Goal: Task Accomplishment & Management: Manage account settings

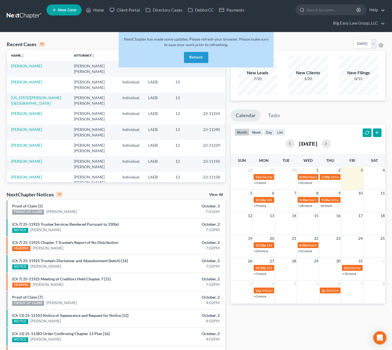
drag, startPoint x: 197, startPoint y: 64, endPoint x: 196, endPoint y: 61, distance: 3.5
click at [197, 64] on div "NextChapter has made some updates. Please refresh your browser. Please make sur…" at bounding box center [196, 49] width 155 height 35
click at [196, 60] on button "Refresh" at bounding box center [196, 57] width 24 height 11
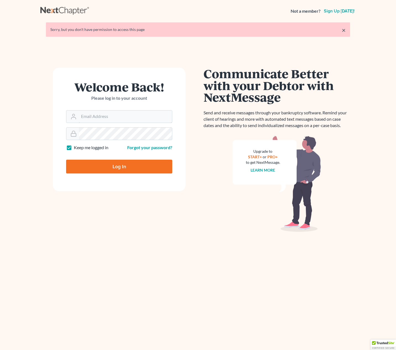
type input "[EMAIL_ADDRESS][DOMAIN_NAME]"
click at [124, 169] on input "Log In" at bounding box center [119, 167] width 106 height 14
type input "Thinking..."
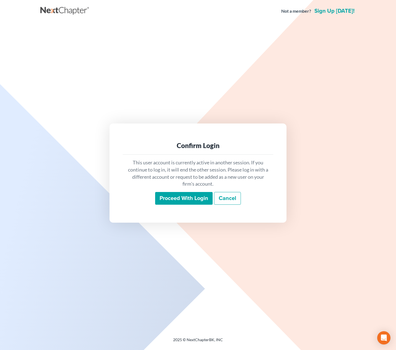
click at [190, 199] on input "Proceed with login" at bounding box center [184, 198] width 58 height 13
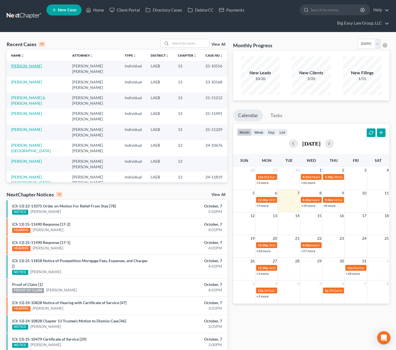
click at [23, 64] on link "Fousch, Jared" at bounding box center [26, 66] width 31 height 5
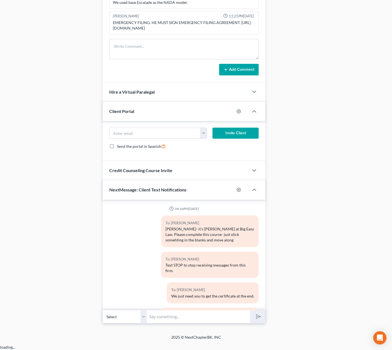
scroll to position [8098, 0]
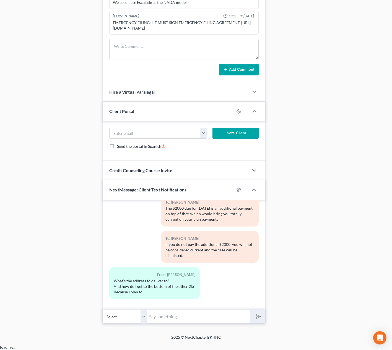
click at [189, 320] on input "text" at bounding box center [198, 317] width 103 height 14
click at [184, 321] on input "text" at bounding box center [198, 317] width 103 height 14
click at [179, 322] on input "There isn't any getting to" at bounding box center [198, 317] width 103 height 14
click at [203, 323] on input "There isn't any "getting to" at bounding box center [198, 317] width 103 height 14
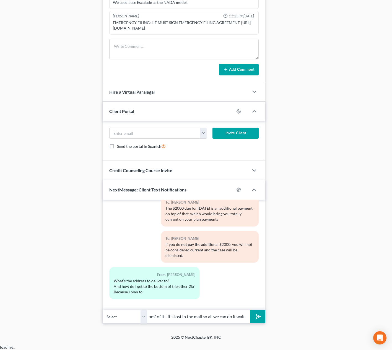
scroll to position [0, 69]
type input "There isn't any "getting to the bottom" of it - it's lost in the mail so all we…"
click at [250, 310] on button "submit" at bounding box center [257, 316] width 15 height 13
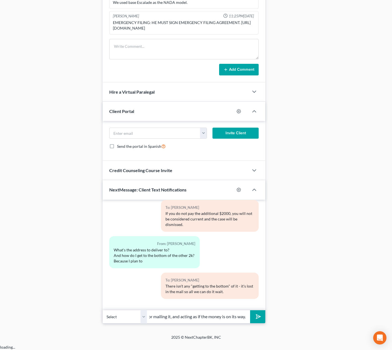
scroll to position [0, 142]
type input "it's either going to turn up or it isn't. And the trustee is giving you credit …"
click at [250, 310] on button "submit" at bounding box center [257, 316] width 15 height 13
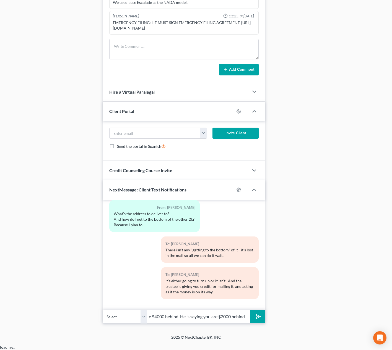
scroll to position [0, 45]
type input "he is not saying you are $4000 behind. He is saying you are $2000 behind."
click at [250, 310] on button "submit" at bounding box center [257, 316] width 15 height 13
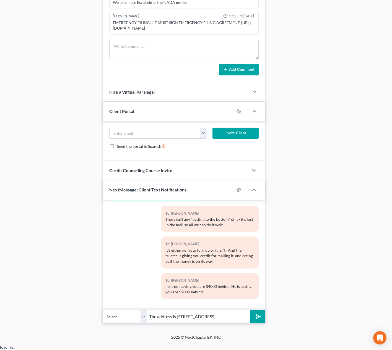
type input "The address is PO Box 113 Memphis, TN 38101"
click at [250, 310] on button "submit" at bounding box center [257, 316] width 15 height 13
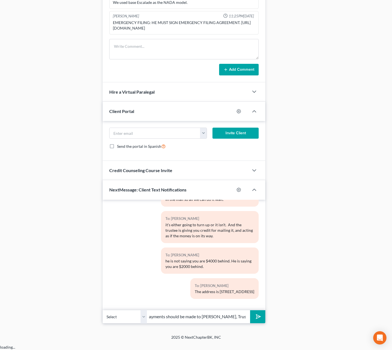
scroll to position [0, 90]
type input "ALso, we have a new trustee now, so future payments should be made to Karie Far…"
click at [250, 310] on button "submit" at bounding box center [257, 316] width 15 height 13
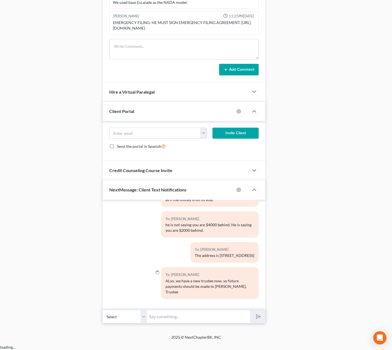
type input "i"
type input "If you already made this one to SJ, they will still accept it."
click at [250, 310] on button "submit" at bounding box center [257, 316] width 15 height 13
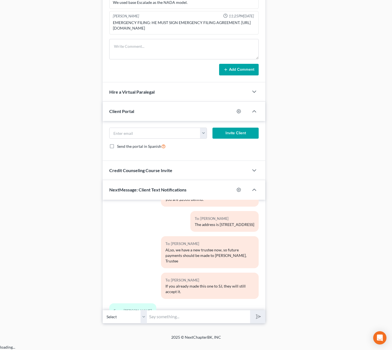
scroll to position [8313, 0]
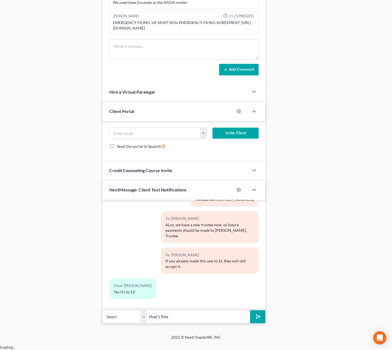
type input "that's fine"
click at [250, 310] on button "submit" at bounding box center [257, 316] width 15 height 13
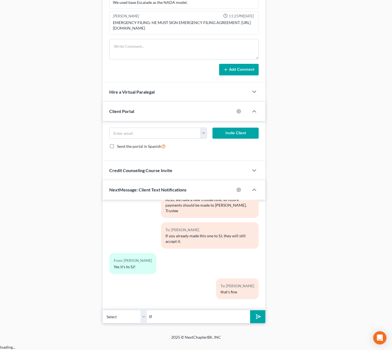
type input "I"
type input "They are still accepting payments to his name for at least the next few months"
click at [250, 310] on button "submit" at bounding box center [257, 316] width 15 height 13
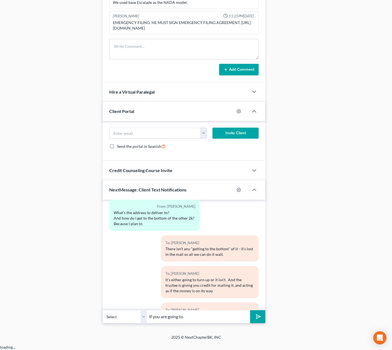
scroll to position [8369, 0]
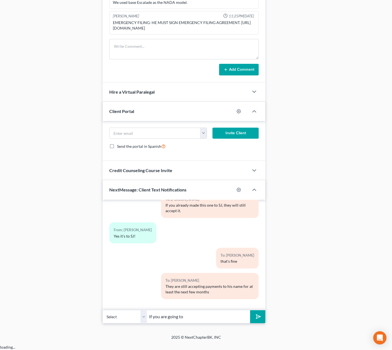
click at [209, 324] on input "If you are going to" at bounding box center [198, 317] width 103 height 14
click at [207, 323] on input "If you are going to" at bounding box center [198, 317] width 103 height 14
type input "If you are going to mail it yourself, please send me a picture of it, so that I…"
click at [250, 310] on button "submit" at bounding box center [257, 316] width 15 height 13
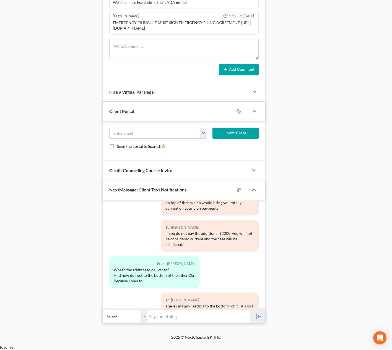
scroll to position [8442, 0]
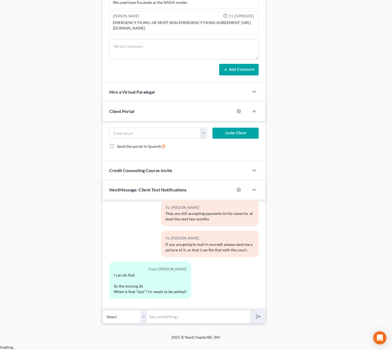
click at [223, 316] on input "text" at bounding box center [198, 317] width 103 height 14
click at [223, 321] on input "text" at bounding box center [198, 317] width 103 height 14
click at [223, 322] on input "text" at bounding box center [198, 317] width 103 height 14
click at [154, 322] on input "SO he continued to 11/26 to see if it comes in. If it hasn't by then, you can r…" at bounding box center [198, 317] width 103 height 14
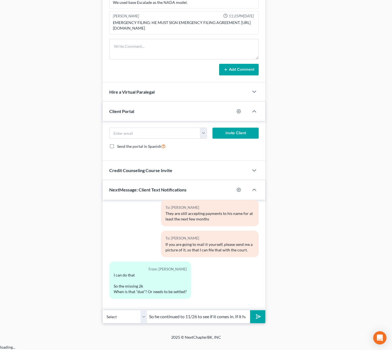
click at [200, 321] on input "So he continued to 11/26 to see if it comes in. If it hasn't by then, you can r…" at bounding box center [198, 317] width 103 height 14
type input "So he continued to 11/26 to see if it comes in. If it hasn't by then, you can r…"
click at [255, 321] on icon "submit" at bounding box center [257, 317] width 8 height 8
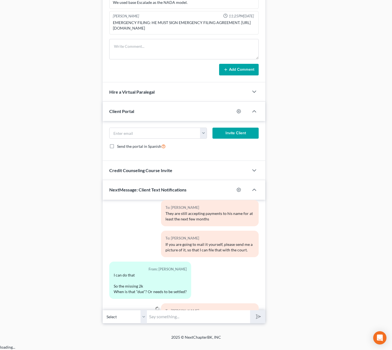
click at [228, 323] on input "text" at bounding box center [198, 317] width 103 height 14
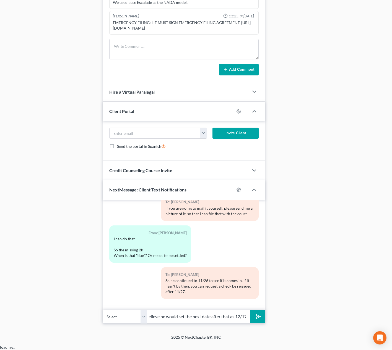
scroll to position [0, 8]
type input "I believe he would set the next date after that as 12/17"
click at [250, 310] on button "submit" at bounding box center [257, 316] width 15 height 13
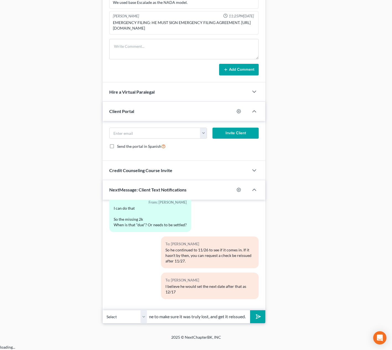
scroll to position [0, 34]
type input "So you'd have time to make sure it was truly lost, and get it reissued."
click at [250, 310] on button "submit" at bounding box center [257, 316] width 15 height 13
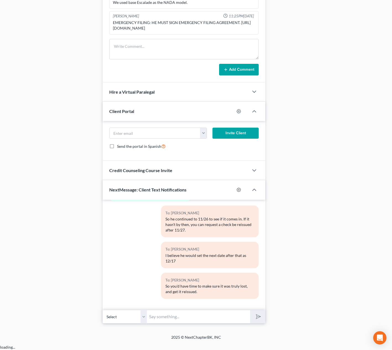
click at [219, 324] on input "text" at bounding box center [198, 317] width 103 height 14
type input "well, he will continue if you are otherwise current - which is the $2000 i need…"
click at [250, 310] on button "submit" at bounding box center [257, 316] width 15 height 13
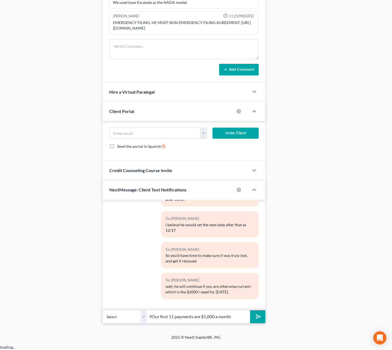
click at [154, 322] on input "YOur first 11 payments are $1,000 a month" at bounding box center [198, 317] width 103 height 14
click at [230, 320] on input "Your first 11 payments are $1,000 a month" at bounding box center [198, 317] width 103 height 14
drag, startPoint x: 246, startPoint y: 321, endPoint x: 208, endPoint y: 323, distance: 37.7
click at [208, 323] on input "Your first 11 payments are $1,000 a month. You are in Month 6" at bounding box center [198, 317] width 103 height 14
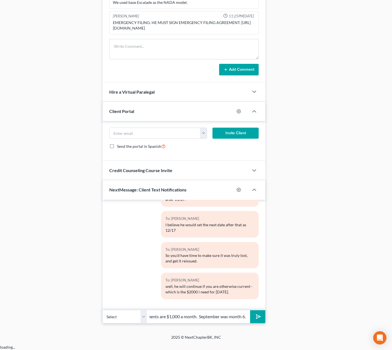
scroll to position [0, 37]
click at [230, 324] on input "Your first 11 payments are $1,000 a month. September was month 6." at bounding box center [198, 317] width 103 height 14
click at [240, 323] on input "Your first 11 payments are $1,000 a month. September was Month 6." at bounding box center [198, 317] width 103 height 14
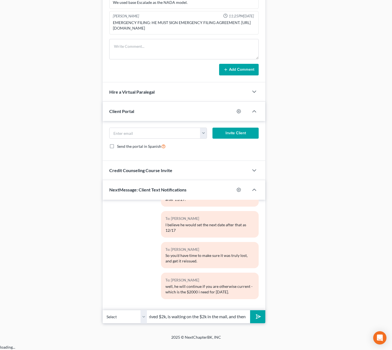
type input "Your first 11 payments are $1,000 a month. September was Month 6, so $6,000 was…"
click at [250, 310] on button "submit" at bounding box center [257, 316] width 15 height 13
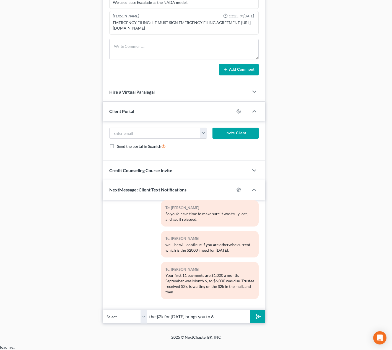
type input "the $2k for [DATE] brings you to 6"
click at [250, 310] on button "submit" at bounding box center [257, 316] width 15 height 13
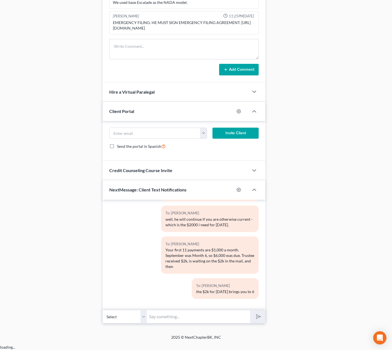
click at [218, 324] on input "text" at bounding box center [198, 317] width 103 height 14
type input "You'd have another $1000 come due 10/25 and [DATE]"
click at [260, 323] on button "submit" at bounding box center [257, 316] width 15 height 13
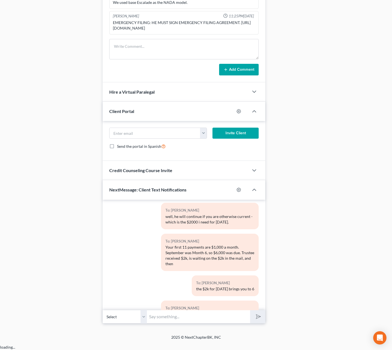
scroll to position [8642, 0]
click at [2, 48] on div "Fousch, Jared Upgraded Case 25-10556 Chapter Chapter 13 Status Filed District L…" at bounding box center [196, 14] width 392 height 642
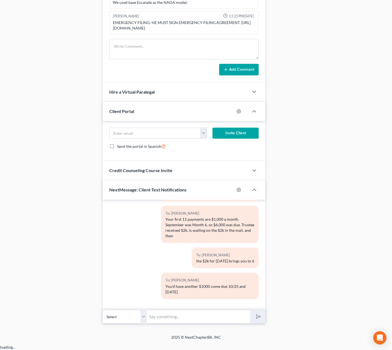
scroll to position [0, 0]
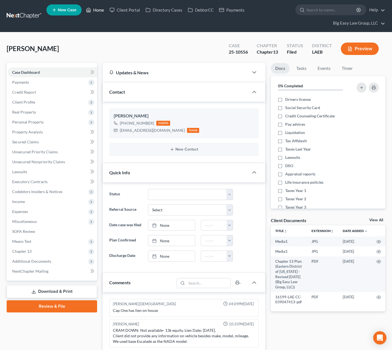
click at [98, 10] on link "Home" at bounding box center [94, 10] width 23 height 10
click at [102, 10] on link "Home" at bounding box center [94, 10] width 23 height 10
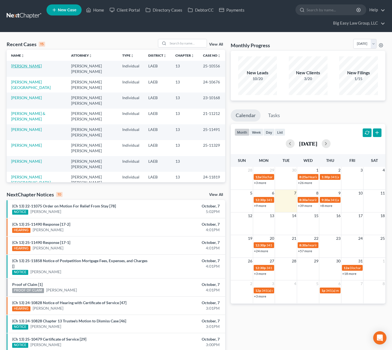
click at [29, 66] on link "[PERSON_NAME]" at bounding box center [26, 66] width 31 height 5
click at [34, 67] on td "[PERSON_NAME]" at bounding box center [37, 69] width 60 height 16
click at [32, 67] on link "[PERSON_NAME]" at bounding box center [26, 66] width 31 height 5
click at [27, 66] on link "[PERSON_NAME]" at bounding box center [26, 66] width 31 height 5
click at [31, 148] on td "Goodman, Alberta" at bounding box center [37, 148] width 60 height 16
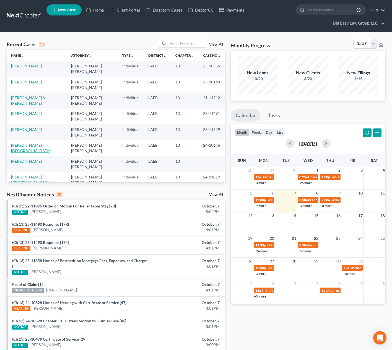
click at [32, 147] on link "[PERSON_NAME][GEOGRAPHIC_DATA]" at bounding box center [31, 148] width 40 height 10
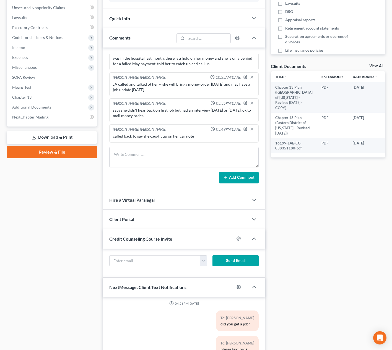
scroll to position [246, 0]
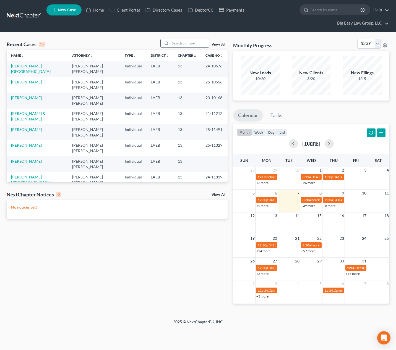
click at [180, 45] on input "search" at bounding box center [189, 43] width 39 height 8
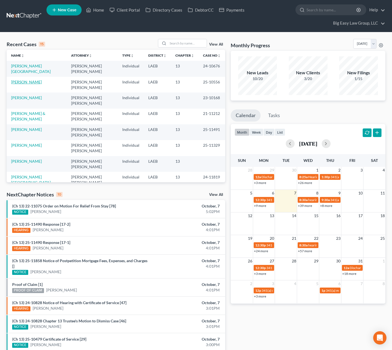
click at [21, 82] on link "[PERSON_NAME]" at bounding box center [26, 82] width 31 height 5
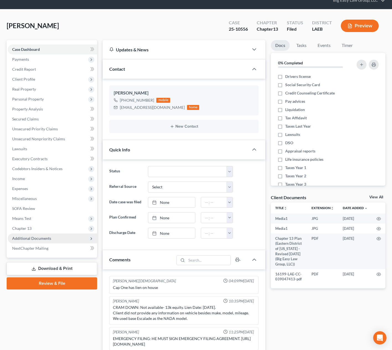
scroll to position [24, 0]
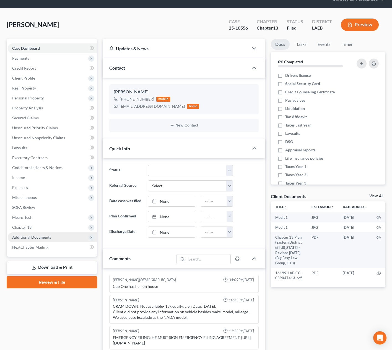
click at [71, 235] on span "Additional Documents" at bounding box center [52, 238] width 89 height 10
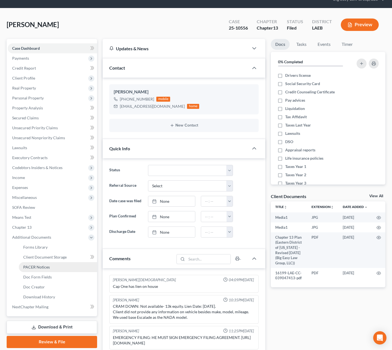
click at [56, 268] on link "PACER Notices" at bounding box center [58, 267] width 78 height 10
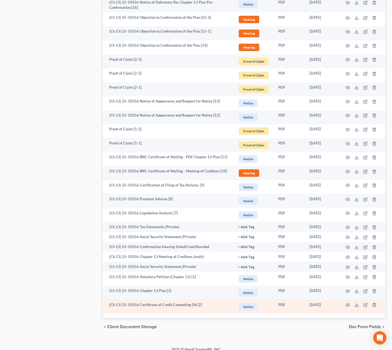
scroll to position [738, 0]
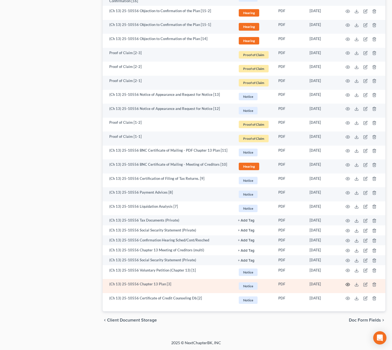
click at [349, 286] on icon "button" at bounding box center [347, 285] width 4 height 4
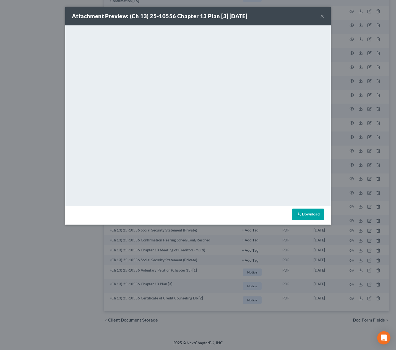
click at [323, 16] on button "×" at bounding box center [322, 16] width 4 height 7
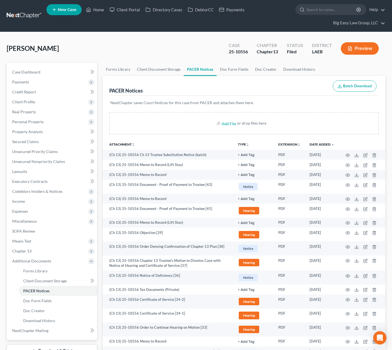
scroll to position [0, 0]
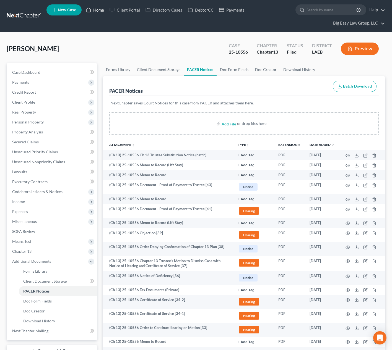
click at [96, 11] on link "Home" at bounding box center [94, 10] width 23 height 10
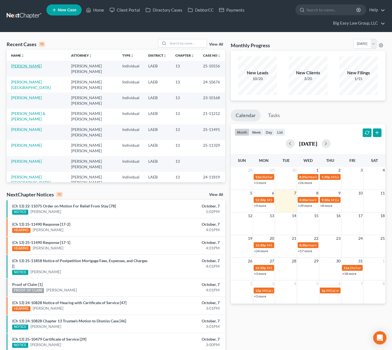
click at [32, 66] on link "[PERSON_NAME]" at bounding box center [26, 66] width 31 height 5
click at [27, 66] on link "Fousch, Jared" at bounding box center [26, 66] width 31 height 5
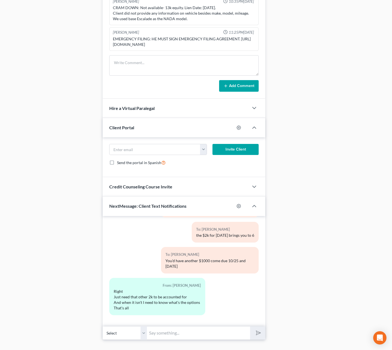
scroll to position [339, 0]
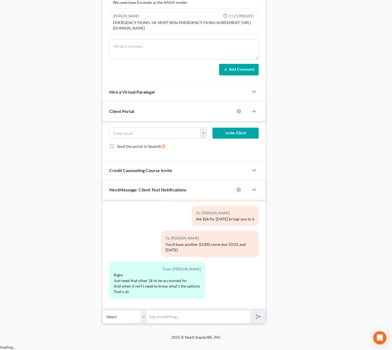
click at [171, 317] on input "text" at bounding box center [198, 317] width 103 height 14
click at [170, 322] on input "text" at bounding box center [198, 317] width 103 height 14
drag, startPoint x: 183, startPoint y: 323, endPoint x: 171, endPoint y: 323, distance: 12.7
click at [171, 323] on input "So when it isn't after 11/27, you can get a new check issued. The bank should b…" at bounding box center [198, 317] width 103 height 14
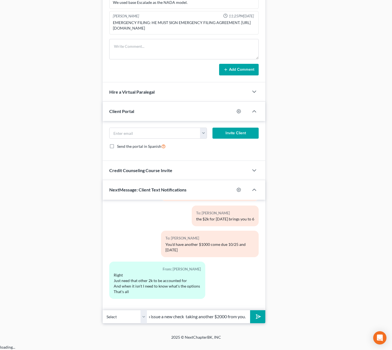
scroll to position [0, 168]
type input "So when it isn't after 11/27, you can get a new check issued. The bank should b…"
click at [254, 321] on icon "submit" at bounding box center [257, 317] width 8 height 8
click at [227, 324] on input "text" at bounding box center [198, 317] width 103 height 14
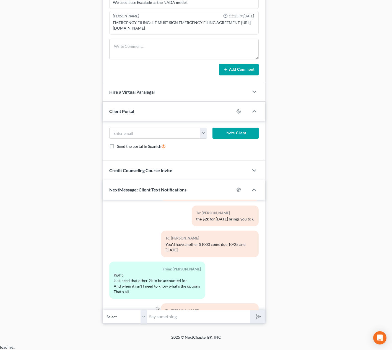
scroll to position [8747, 0]
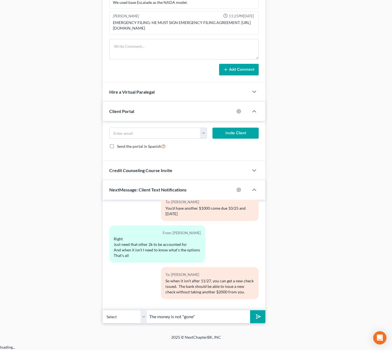
type input "The money is not "gone""
click at [250, 310] on button "submit" at bounding box center [257, 316] width 15 height 13
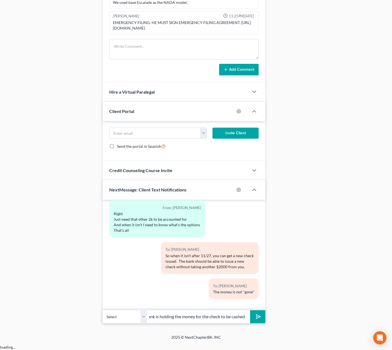
scroll to position [0, 13]
type input "the bank is holding the money for the check to be cashed."
click at [253, 323] on button "submit" at bounding box center [257, 316] width 15 height 13
click at [192, 322] on input "text" at bounding box center [198, 317] width 103 height 14
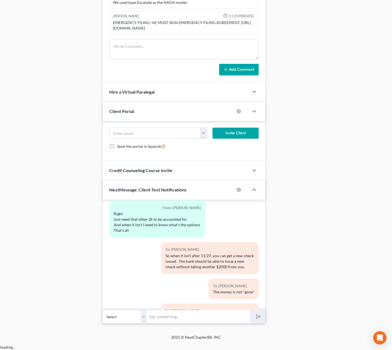
scroll to position [8803, 0]
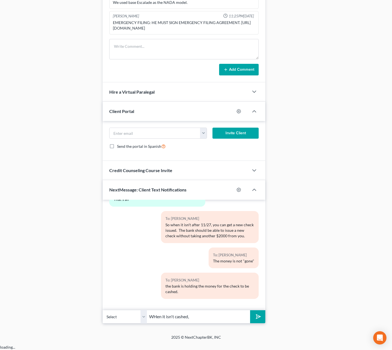
click at [155, 323] on input "WHen it isn't cashed," at bounding box center [198, 317] width 103 height 14
click at [192, 324] on input "When it isn't cashed," at bounding box center [198, 317] width 103 height 14
type input "When it isn't cashed, they will issue a new check."
click at [250, 310] on button "submit" at bounding box center [257, 316] width 15 height 13
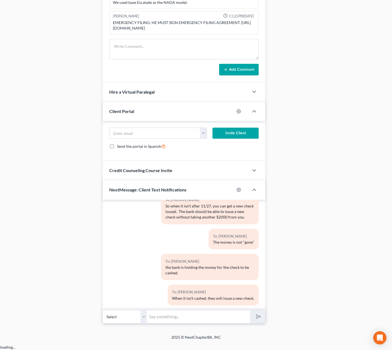
scroll to position [8828, 0]
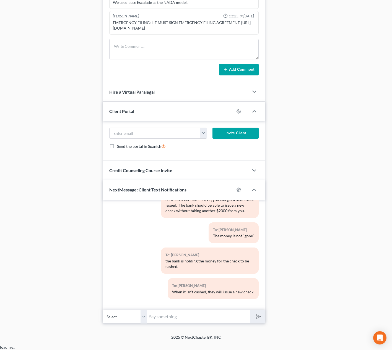
click at [230, 321] on input "text" at bounding box center [198, 317] width 103 height 14
type input "A"
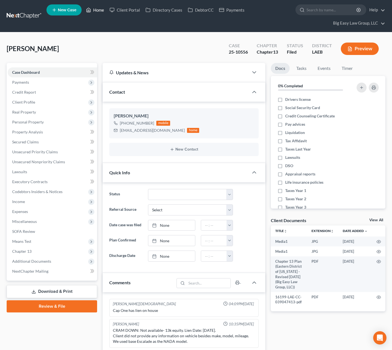
click at [99, 9] on link "Home" at bounding box center [94, 10] width 23 height 10
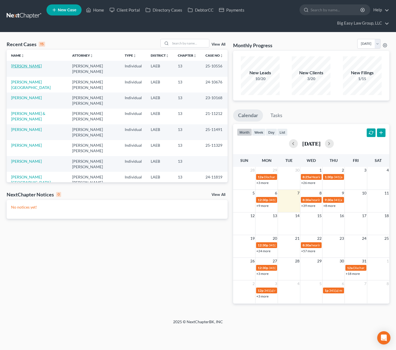
click at [28, 64] on link "[PERSON_NAME]" at bounding box center [26, 66] width 31 height 5
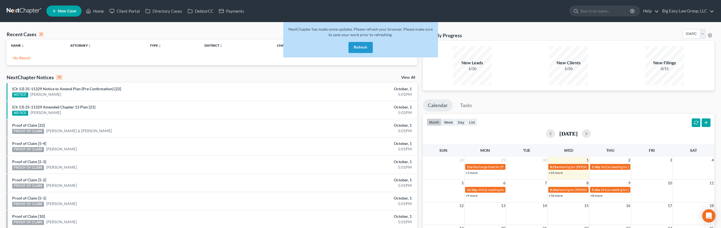
click at [361, 50] on button "Refresh" at bounding box center [361, 47] width 24 height 11
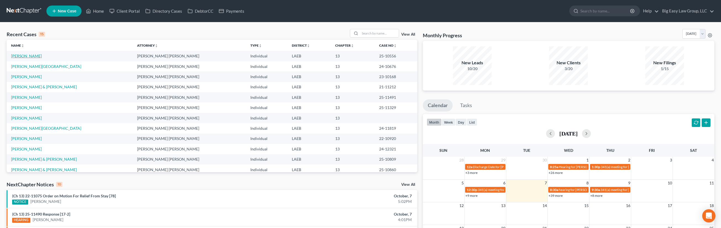
click at [28, 57] on link "[PERSON_NAME]" at bounding box center [26, 56] width 31 height 5
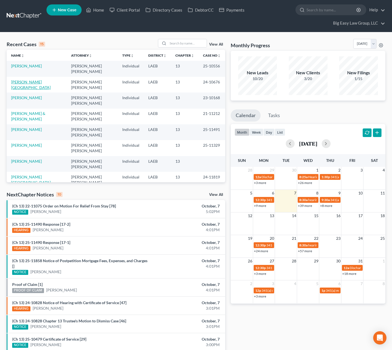
click at [33, 81] on link "[PERSON_NAME][GEOGRAPHIC_DATA]" at bounding box center [31, 85] width 40 height 10
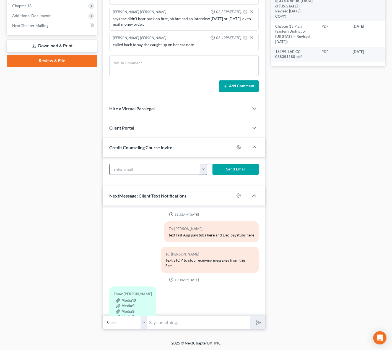
scroll to position [3227, 0]
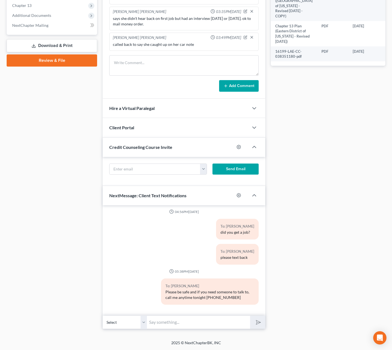
click at [226, 324] on input "text" at bounding box center [198, 323] width 103 height 14
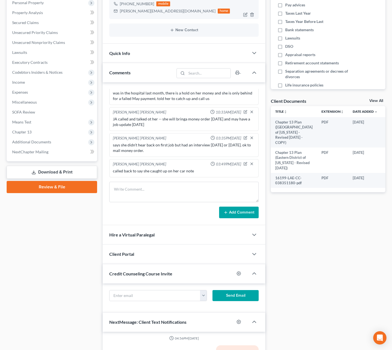
scroll to position [0, 0]
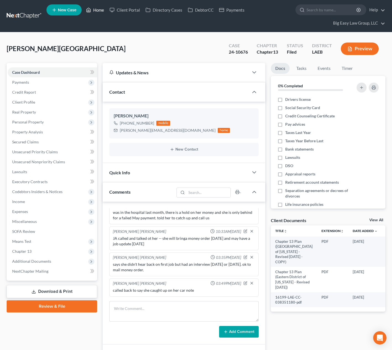
click at [101, 7] on link "Home" at bounding box center [94, 10] width 23 height 10
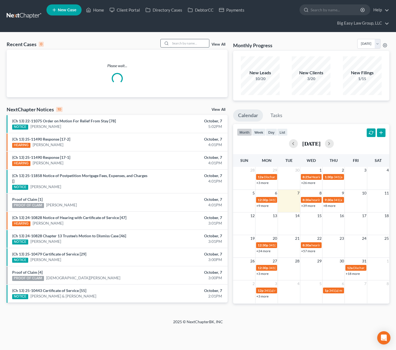
click at [184, 46] on input "search" at bounding box center [189, 43] width 39 height 8
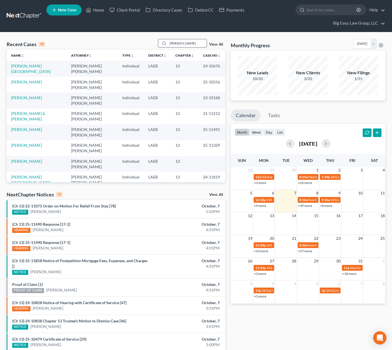
type input "steele"
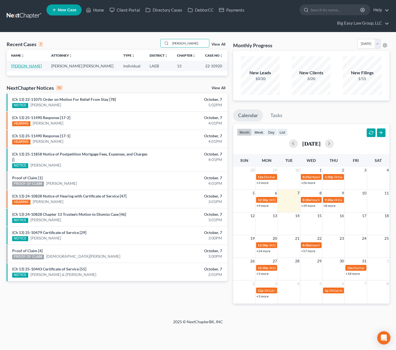
click at [26, 65] on link "[PERSON_NAME]" at bounding box center [26, 66] width 31 height 5
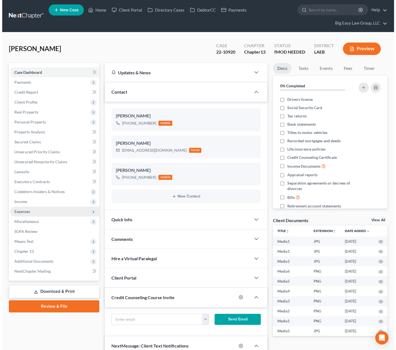
scroll to position [1722, 0]
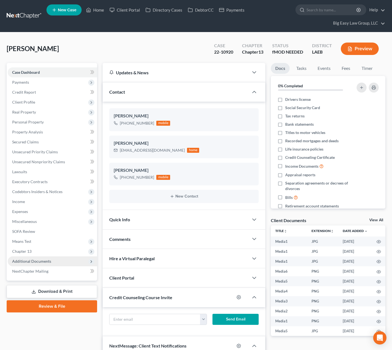
click at [64, 257] on span "Additional Documents" at bounding box center [52, 262] width 89 height 10
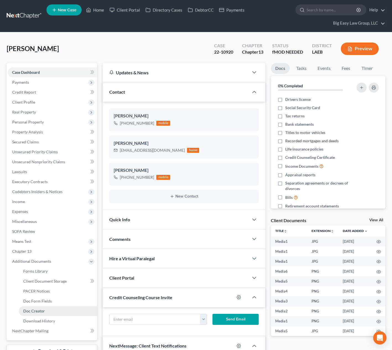
click at [67, 310] on link "Doc Creator" at bounding box center [58, 311] width 78 height 10
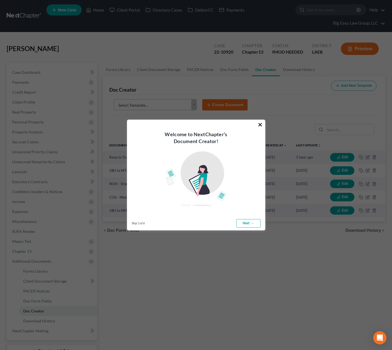
click at [263, 123] on div "Welcome to NextChapter's Document Creator!" at bounding box center [196, 166] width 138 height 92
click at [262, 124] on button "×" at bounding box center [259, 124] width 5 height 9
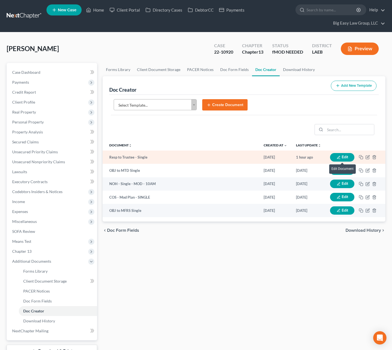
click at [339, 156] on icon "button" at bounding box center [338, 158] width 4 height 4
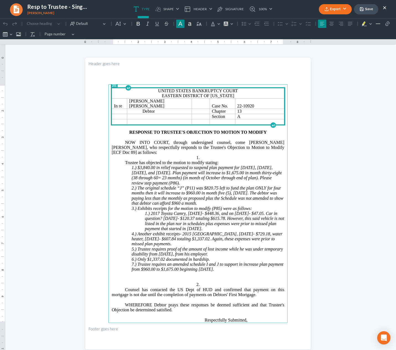
click at [211, 277] on p "Rich Text Editor, page-0-main" at bounding box center [198, 279] width 173 height 5
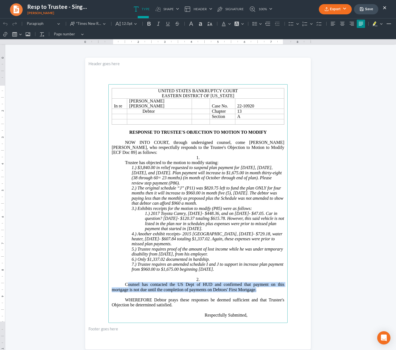
drag, startPoint x: 229, startPoint y: 280, endPoint x: 124, endPoint y: 277, distance: 105.4
click at [124, 282] on span "Counsel has contacted the US Dept of HUD and confirmed that payment on this mor…" at bounding box center [198, 287] width 173 height 10
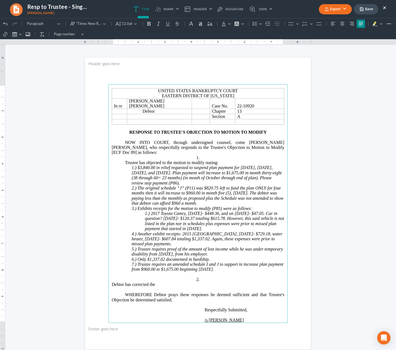
click at [112, 282] on span "Debtor has corrected the" at bounding box center [133, 284] width 43 height 5
click at [179, 282] on p "Debtor has corrected the" at bounding box center [198, 284] width 173 height 5
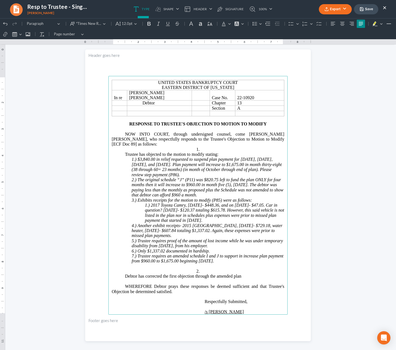
scroll to position [9, 0]
click at [246, 273] on p "Debtor has corrected the first objection through the amended plan" at bounding box center [198, 275] width 173 height 5
click at [244, 273] on p "Debtor has corrected the first objection through the amended plan" at bounding box center [198, 275] width 173 height 5
click at [268, 273] on span "Debtor has corrected the first objection through the amended plan ad ECF Doc 98." at bounding box center [198, 275] width 146 height 5
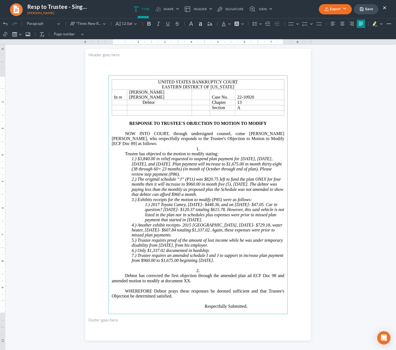
click at [212, 273] on p "Debtor has corrected the first objection through the amended plan ad ECF Doc 98…" at bounding box center [198, 278] width 173 height 10
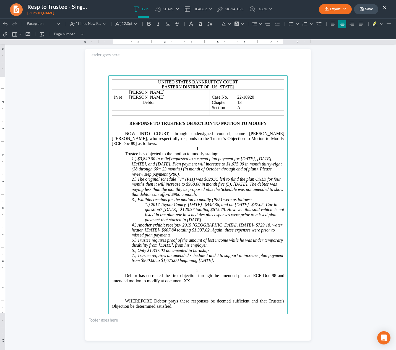
drag, startPoint x: 194, startPoint y: 270, endPoint x: 194, endPoint y: 262, distance: 8.6
click at [194, 262] on main "United States Bankruptcy Court Eastern District of Louisiana In re Peter James …" at bounding box center [197, 194] width 179 height 239
copy main "2. Debtor has corrected the first objection through the amended plan ad ECF Doc…"
click at [161, 283] on main "United States Bankruptcy Court Eastern District of Louisiana In re Peter James …" at bounding box center [197, 194] width 179 height 239
click at [159, 289] on p "Rich Text Editor, page-0-main" at bounding box center [198, 291] width 173 height 5
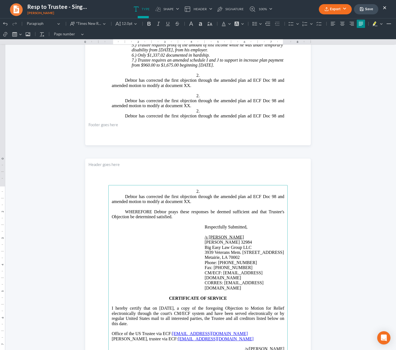
scroll to position [74, 0]
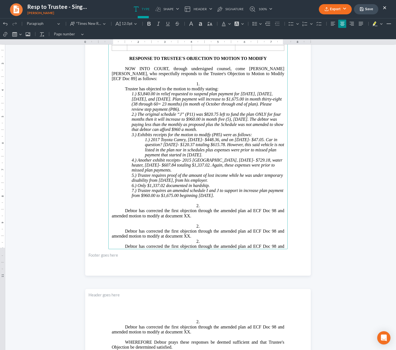
drag, startPoint x: 197, startPoint y: 215, endPoint x: 211, endPoint y: 220, distance: 15.0
click at [197, 224] on span "2." at bounding box center [197, 226] width 3 height 5
click at [196, 239] on span "2." at bounding box center [197, 241] width 3 height 5
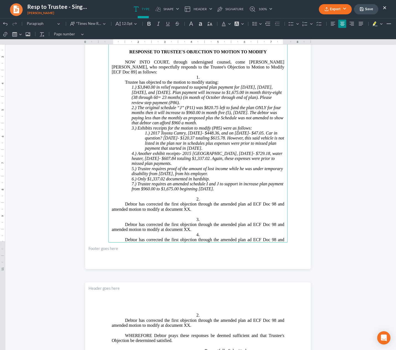
scroll to position [81, 0]
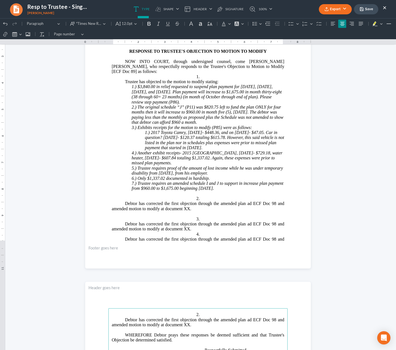
drag, startPoint x: 197, startPoint y: 313, endPoint x: 200, endPoint y: 313, distance: 3.6
click at [196, 313] on span "2." at bounding box center [197, 314] width 3 height 5
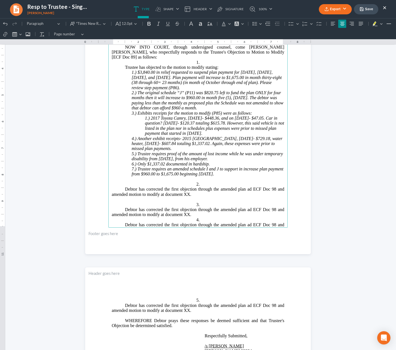
scroll to position [84, 0]
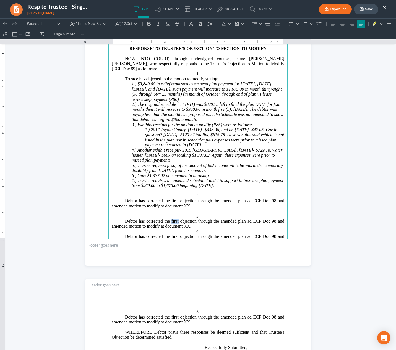
drag, startPoint x: 177, startPoint y: 210, endPoint x: 170, endPoint y: 211, distance: 6.7
click at [170, 219] on span "Debtor has corrected the first objection through the amended plan ad ECF Doc 98…" at bounding box center [198, 224] width 173 height 10
click at [248, 199] on span "Debtor has corrected the first objection through the amended plan ad ECF Doc 98…" at bounding box center [198, 204] width 173 height 10
drag, startPoint x: 250, startPoint y: 211, endPoint x: 238, endPoint y: 211, distance: 11.6
click at [238, 219] on span "Debtor has corrected the second objection through the amended plan ad ECF Doc 9…" at bounding box center [198, 224] width 173 height 10
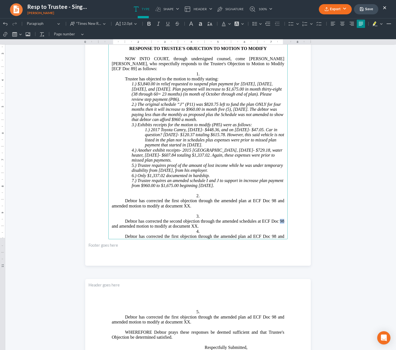
drag, startPoint x: 278, startPoint y: 211, endPoint x: 283, endPoint y: 212, distance: 4.5
click at [283, 212] on main "United States Bankruptcy Court Eastern District of Louisiana In re Peter James …" at bounding box center [197, 120] width 179 height 239
drag, startPoint x: 206, startPoint y: 217, endPoint x: 120, endPoint y: 219, distance: 86.0
click at [120, 219] on p "Debtor has corrected the second objection through the amended schedules at ECF …" at bounding box center [198, 224] width 173 height 10
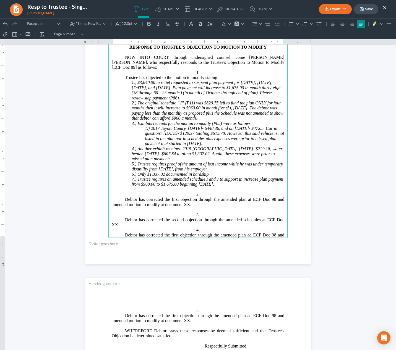
scroll to position [86, 0]
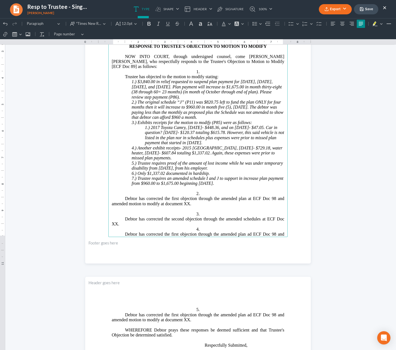
click at [124, 232] on span "Debtor has corrected the first objection through the amended plan ad ECF Doc 98…" at bounding box center [198, 237] width 173 height 10
click at [136, 232] on span "Debtor has corrected the first objection through the amended plan ad ECF Doc 98…" at bounding box center [198, 237] width 173 height 10
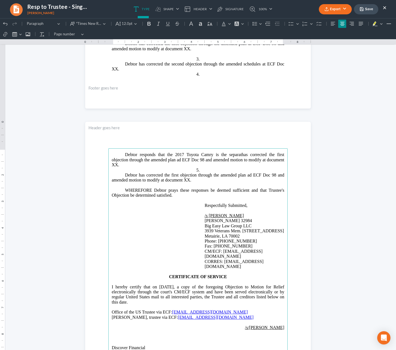
scroll to position [240, 0]
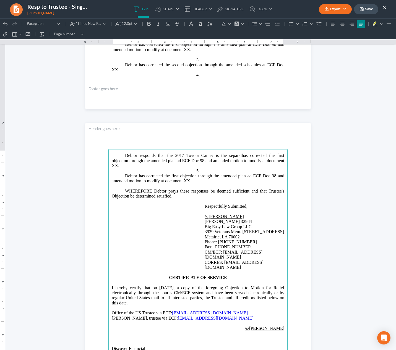
click at [240, 155] on span "Debtor responds that the 2017 Toyota Camry is the separathas corrected the firs…" at bounding box center [198, 160] width 173 height 15
drag, startPoint x: 220, startPoint y: 166, endPoint x: 174, endPoint y: 162, distance: 46.9
click at [174, 162] on span "Debtor responds that the 2017 Toyota Camry is the separate property of his spou…" at bounding box center [198, 160] width 173 height 15
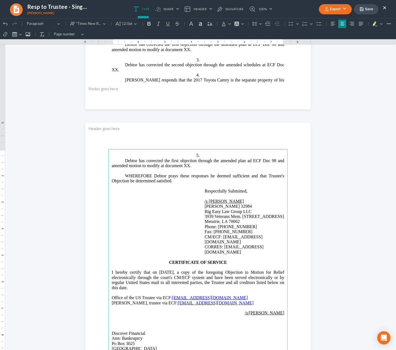
scroll to position [230, 0]
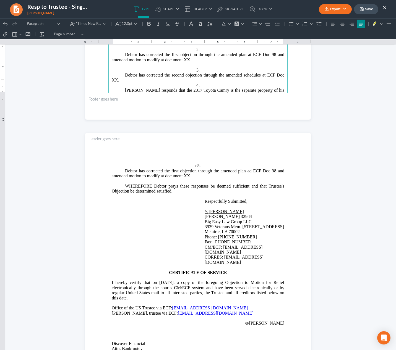
click at [175, 88] on span "Debtor responds that the 2017 Toyota Camry is the separate property of his spou…" at bounding box center [198, 93] width 173 height 10
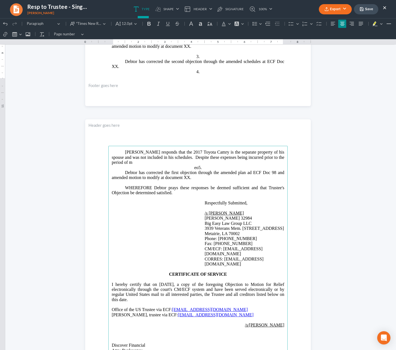
scroll to position [252, 0]
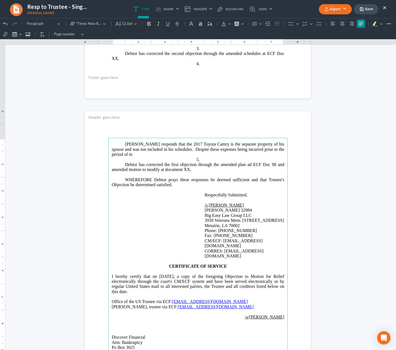
click at [115, 155] on p "Debtor responds that the 2017 Toyota Camry is the separate property of his spou…" at bounding box center [198, 149] width 173 height 15
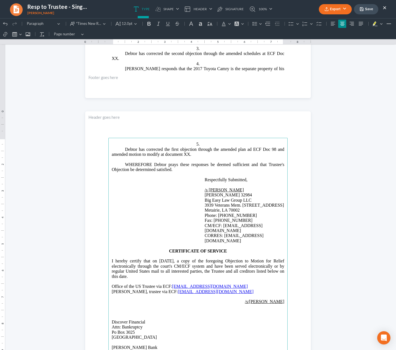
scroll to position [241, 0]
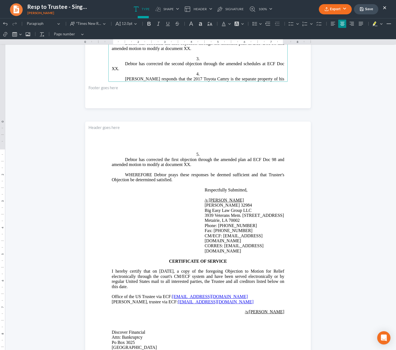
click at [281, 77] on span "Debtor responds that the 2017 Toyota Camry is the separate property of his spou…" at bounding box center [198, 84] width 173 height 15
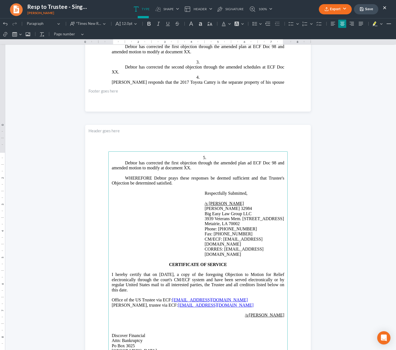
scroll to position [231, 0]
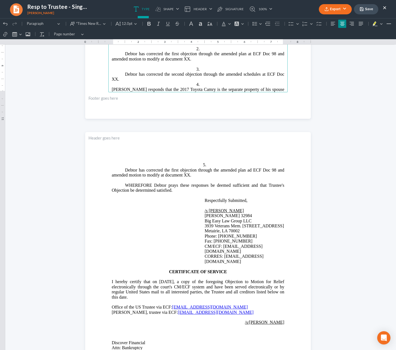
click at [269, 87] on p "Debtor responds that the 2017 Toyota Camry is the separate property of his spou…" at bounding box center [198, 94] width 173 height 15
drag, startPoint x: 109, startPoint y: 78, endPoint x: 111, endPoint y: 80, distance: 3.1
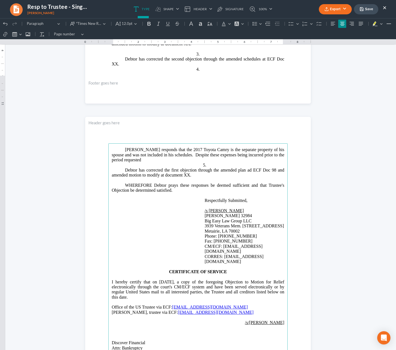
scroll to position [252, 0]
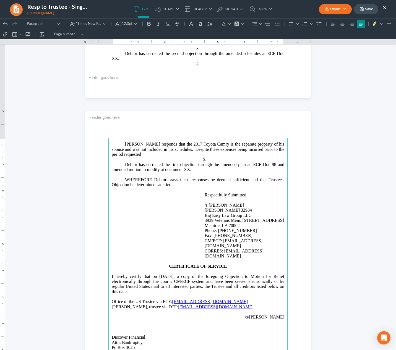
click at [141, 153] on p "Debtor responds that the 2017 Toyota Camry is the separate property of his spou…" at bounding box center [198, 149] width 173 height 15
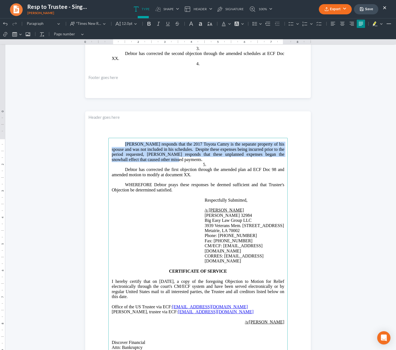
drag, startPoint x: 153, startPoint y: 160, endPoint x: 123, endPoint y: 145, distance: 34.0
click at [123, 145] on p "Debtor responds that the 2017 Toyota Camry is the separate property of his spou…" at bounding box center [198, 152] width 173 height 20
copy span "Debtor responds that the 2017 Toyota Camry is the separate property of his spou…"
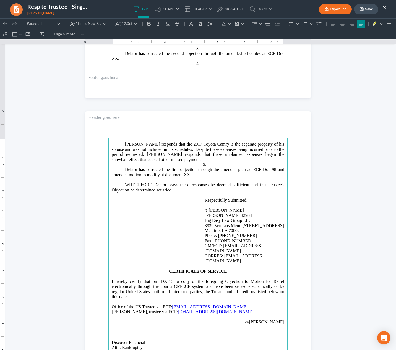
drag, startPoint x: 194, startPoint y: 174, endPoint x: 190, endPoint y: 174, distance: 3.1
click at [194, 174] on p "Debtor has corrected the first objection through the amended plan ad ECF Doc 98…" at bounding box center [198, 172] width 173 height 10
drag, startPoint x: 190, startPoint y: 174, endPoint x: 137, endPoint y: 170, distance: 53.2
click at [137, 170] on span "Debtor has corrected the first objection through the amended plan ad ECF Doc 98…" at bounding box center [198, 172] width 173 height 10
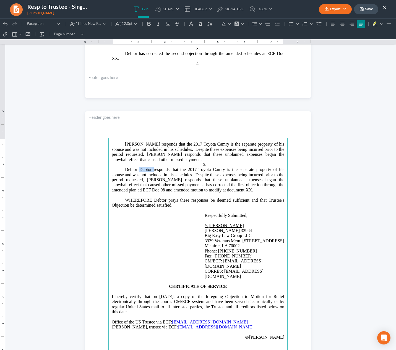
drag, startPoint x: 138, startPoint y: 170, endPoint x: 152, endPoint y: 170, distance: 13.8
click at [152, 170] on span "Debtor Debtor responds that the 2017 Toyota Camry is the separate property of h…" at bounding box center [198, 179] width 173 height 25
drag, startPoint x: 205, startPoint y: 190, endPoint x: 154, endPoint y: 187, distance: 51.5
click at [154, 187] on p "Debtor responds that the 2017 Toyota Camry is the separate property of his spou…" at bounding box center [198, 179] width 173 height 25
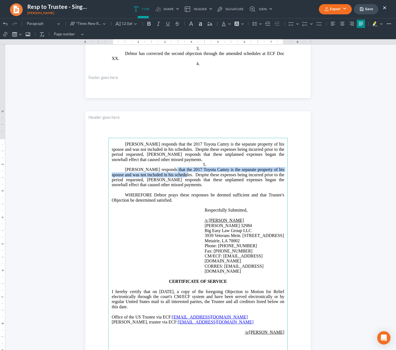
drag, startPoint x: 178, startPoint y: 176, endPoint x: 163, endPoint y: 171, distance: 15.7
click at [163, 171] on span "Debtor responds that the 2017 Toyota Camry is the separate property of his spou…" at bounding box center [198, 177] width 173 height 20
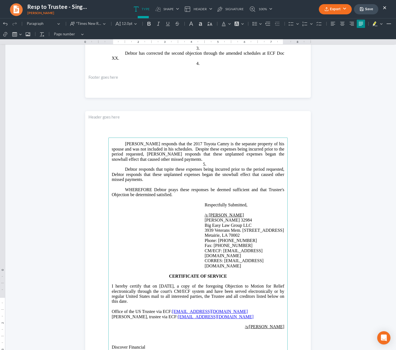
scroll to position [148, 0]
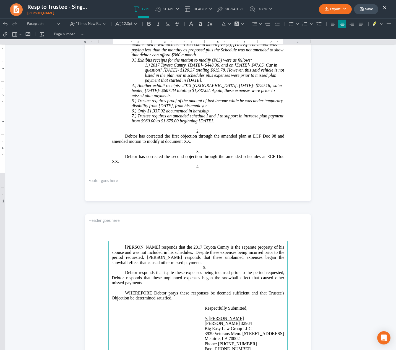
drag, startPoint x: 163, startPoint y: 273, endPoint x: 179, endPoint y: 277, distance: 17.0
click at [163, 273] on span "Debtor responds that tspite these expenses being incurred prior to the period r…" at bounding box center [198, 277] width 173 height 15
click at [152, 247] on span "Debtor responds that the 2017 Toyota Camry is the separate property of his spou…" at bounding box center [198, 255] width 173 height 20
click at [122, 247] on span "Rich Text Editor, page-1-main" at bounding box center [118, 247] width 13 height 5
drag, startPoint x: 124, startPoint y: 247, endPoint x: 138, endPoint y: 253, distance: 15.2
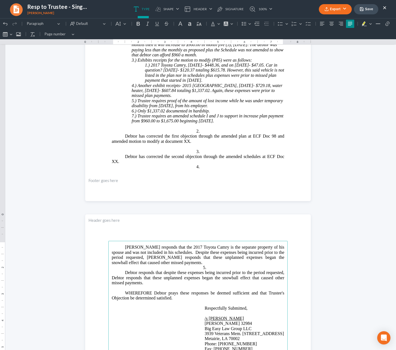
click at [124, 247] on span "Debtor responds that the 2017 Toyota Camry is the separate property of his spou…" at bounding box center [198, 255] width 173 height 20
click at [125, 247] on span "Debtor responds that the 2017 Toyota Camry is the separate property of his spou…" at bounding box center [198, 255] width 173 height 20
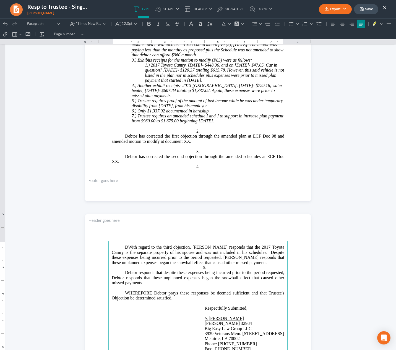
click at [127, 246] on span "DWith regard to the third objection, Debtor responds that the 2017 Toyota Camry…" at bounding box center [198, 255] width 173 height 20
click at [223, 263] on p "With regard to the third objection, Debtor responds that the 2017 Toyota Camry …" at bounding box center [198, 255] width 173 height 20
drag, startPoint x: 149, startPoint y: 278, endPoint x: 108, endPoint y: 279, distance: 40.9
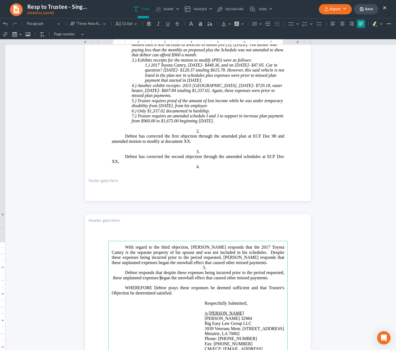
click at [159, 277] on span "Debtor responds that despite these expenses being incurred prior to the period …" at bounding box center [198, 275] width 173 height 10
click at [223, 278] on span "Debtor responds that despite these expenses being incurred prior to the period …" at bounding box center [198, 275] width 173 height 10
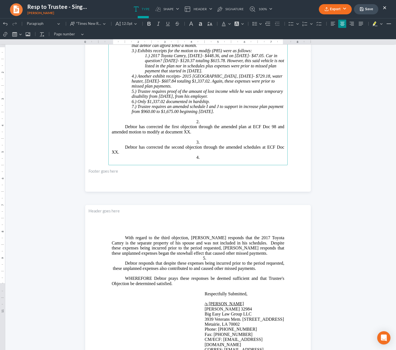
scroll to position [158, 0]
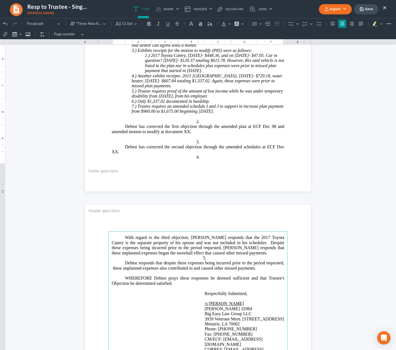
drag, startPoint x: 123, startPoint y: 263, endPoint x: 150, endPoint y: 264, distance: 26.6
click at [123, 263] on span "Debtor responds that despite these expenses being incurred prior to the period …" at bounding box center [198, 266] width 173 height 10
click at [124, 262] on span "Debtor responds that despite these expenses being incurred prior to the period …" at bounding box center [198, 266] width 173 height 10
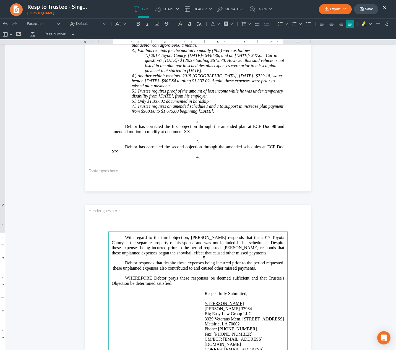
click at [127, 262] on span "Debtor responds that despite these expenses being incurred prior to the period …" at bounding box center [198, 266] width 173 height 10
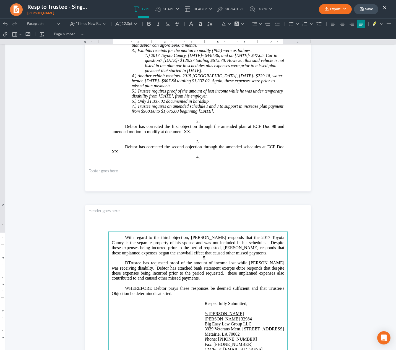
click at [197, 268] on span "DTrustee has requested proof of the amount of income lost while Debtor was rece…" at bounding box center [198, 271] width 173 height 20
click at [217, 268] on span "DTrustee has requested proof of the amount of income lost while Debtor was rece…" at bounding box center [198, 271] width 173 height 20
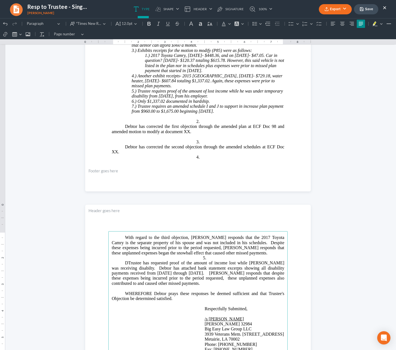
click at [126, 263] on span "DTrustee has requested proof of the amount of income lost while Debtor was rece…" at bounding box center [198, 273] width 173 height 25
click at [122, 269] on span "Trustee has requested proof of the amount of income lost while Debtor was recei…" at bounding box center [198, 273] width 173 height 25
click at [267, 263] on span "Trustee has requested proof of the amount of income lost while Debtor was recei…" at bounding box center [198, 273] width 173 height 25
click at [372, 11] on button "Save" at bounding box center [366, 9] width 24 height 10
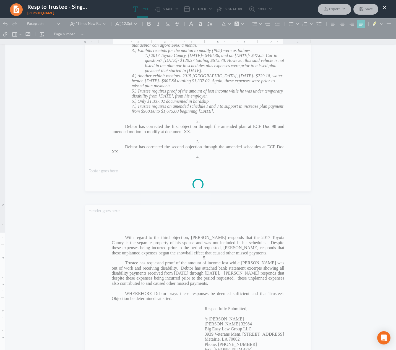
click at [254, 134] on div at bounding box center [198, 184] width 396 height 332
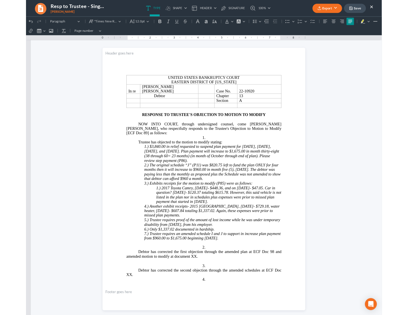
scroll to position [0, 0]
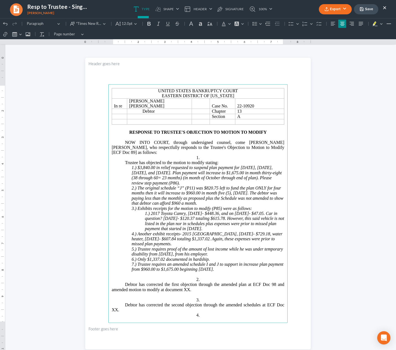
click at [339, 10] on button "Export" at bounding box center [335, 9] width 33 height 10
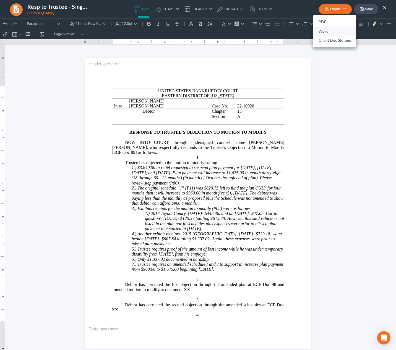
click at [330, 29] on link "Word" at bounding box center [334, 31] width 43 height 9
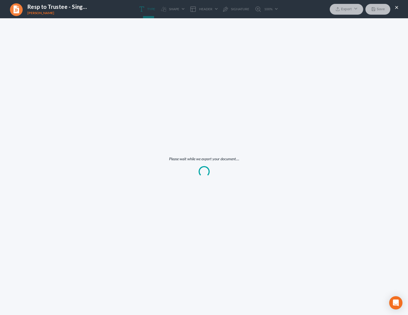
click at [246, 76] on div "Please wait while we export your document...." at bounding box center [204, 166] width 408 height 296
click at [202, 49] on div "Please wait while we export your document...." at bounding box center [204, 166] width 408 height 296
click at [238, 39] on div "Please wait while we export your document...." at bounding box center [204, 166] width 408 height 296
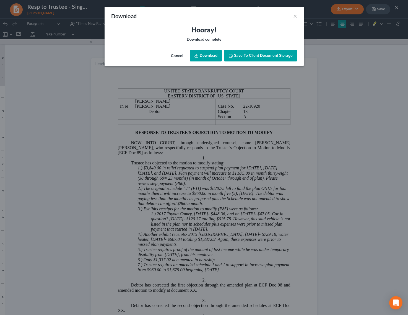
click at [142, 41] on div "Hooray! Download complete" at bounding box center [204, 36] width 199 height 22
click at [287, 15] on div "Download ×" at bounding box center [204, 16] width 199 height 19
click at [212, 56] on link "Download" at bounding box center [206, 56] width 32 height 12
click at [244, 27] on h3 "Hooray!" at bounding box center [204, 29] width 186 height 9
click at [294, 16] on button "×" at bounding box center [295, 16] width 4 height 7
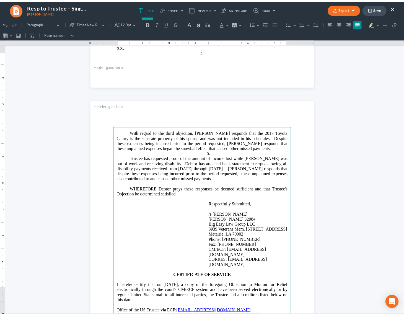
scroll to position [263, 0]
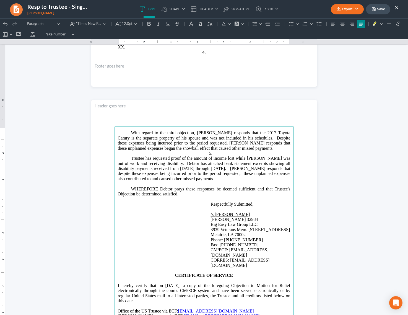
click at [393, 6] on ul "Export PDF Word Client Doc Storage Save ×" at bounding box center [365, 9] width 68 height 12
click at [395, 7] on button "×" at bounding box center [397, 7] width 4 height 7
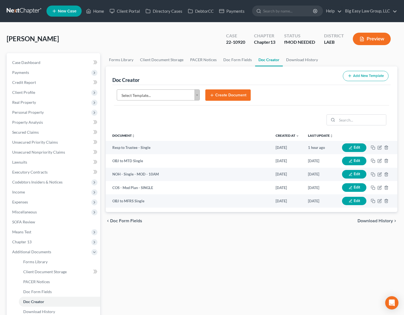
drag, startPoint x: 401, startPoint y: 279, endPoint x: 393, endPoint y: 275, distance: 8.9
click at [396, 279] on div "Steele, Peter Upgraded Case 22-10920 Chapter Chapter 13 Status fMOD NEEDED Dist…" at bounding box center [202, 197] width 404 height 351
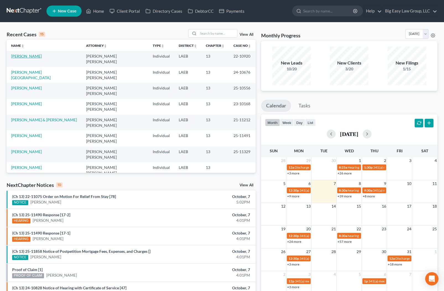
click at [16, 56] on link "[PERSON_NAME]" at bounding box center [26, 56] width 31 height 5
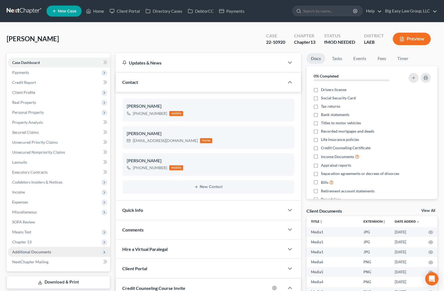
scroll to position [1672, 0]
click at [62, 252] on span "Additional Documents" at bounding box center [59, 252] width 102 height 10
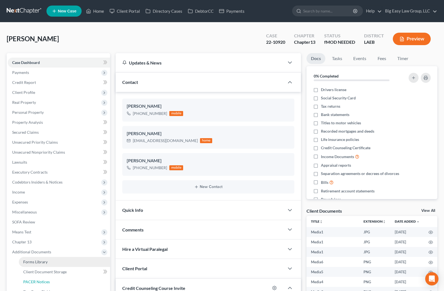
drag, startPoint x: 64, startPoint y: 279, endPoint x: 50, endPoint y: 264, distance: 20.5
click at [64, 280] on link "PACER Notices" at bounding box center [64, 281] width 91 height 10
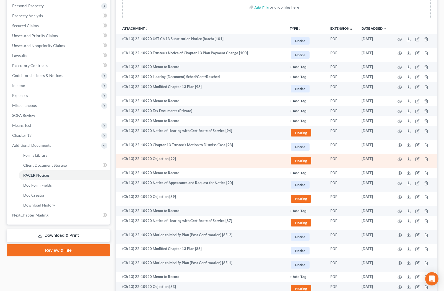
scroll to position [106, 0]
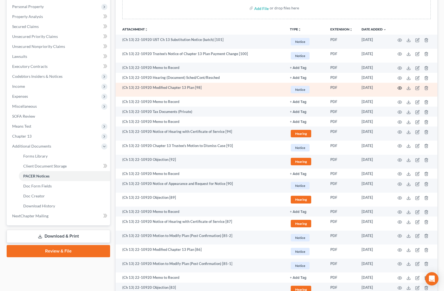
click at [396, 89] on icon "button" at bounding box center [399, 88] width 4 height 4
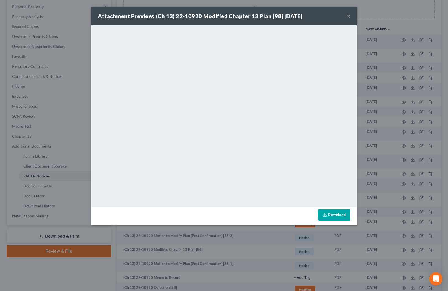
click at [349, 14] on button "×" at bounding box center [348, 16] width 4 height 7
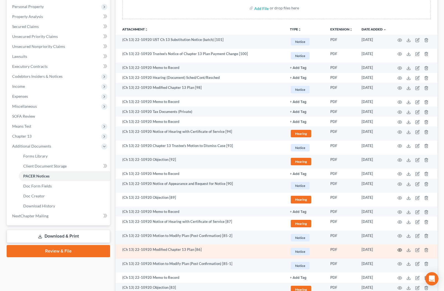
click at [396, 249] on icon "button" at bounding box center [399, 249] width 4 height 4
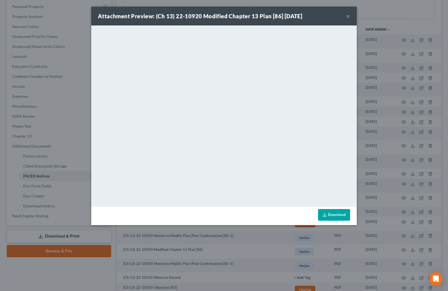
click at [345, 17] on div "Attachment Preview: (Ch 13) 22-10920 Modified Chapter 13 Plan [86] [DATE] ×" at bounding box center [223, 16] width 265 height 19
click at [347, 17] on button "×" at bounding box center [348, 16] width 4 height 7
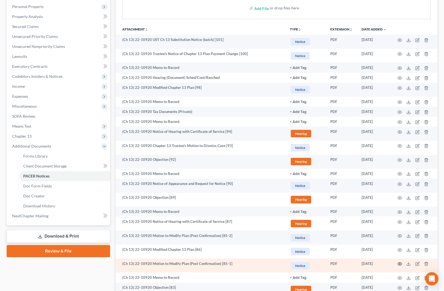
click at [396, 262] on icon "button" at bounding box center [400, 263] width 4 height 3
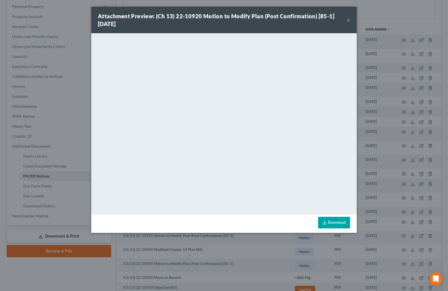
click at [349, 21] on button "×" at bounding box center [348, 20] width 4 height 7
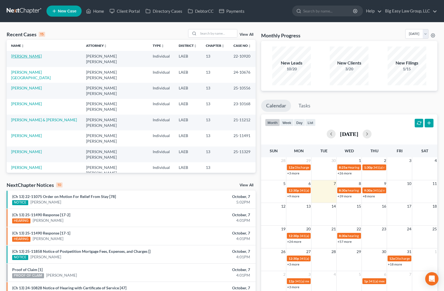
click at [29, 56] on link "[PERSON_NAME]" at bounding box center [26, 56] width 31 height 5
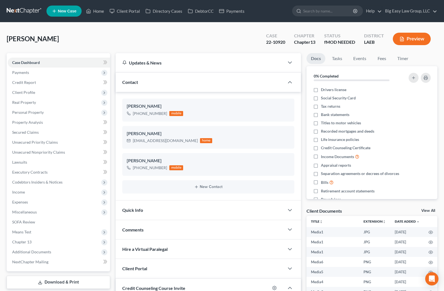
scroll to position [1672, 0]
click at [72, 252] on span "Additional Documents" at bounding box center [59, 252] width 102 height 10
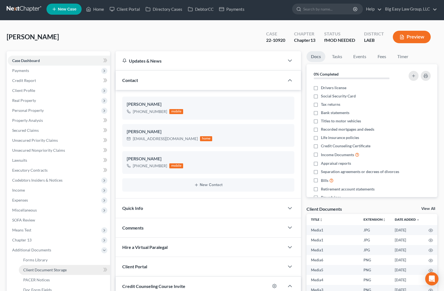
scroll to position [7, 0]
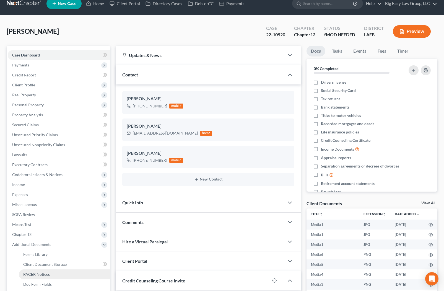
click at [72, 273] on link "PACER Notices" at bounding box center [64, 274] width 91 height 10
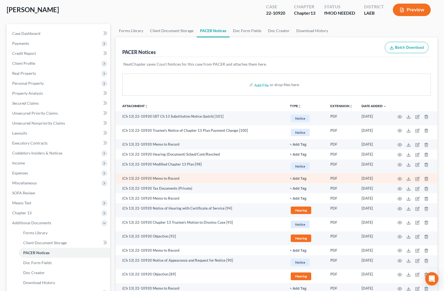
scroll to position [39, 0]
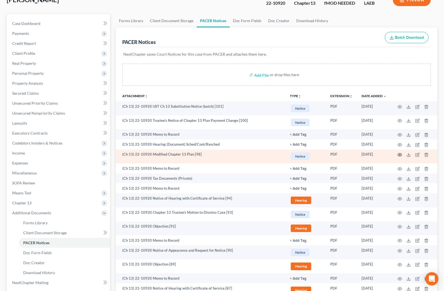
click at [398, 154] on icon "button" at bounding box center [399, 154] width 4 height 4
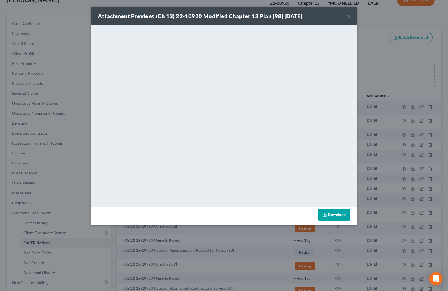
click at [348, 14] on button "×" at bounding box center [348, 16] width 4 height 7
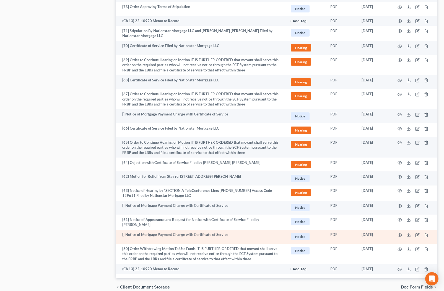
scroll to position [598, 0]
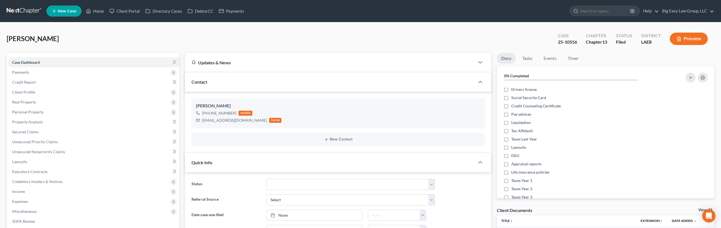
select select "0"
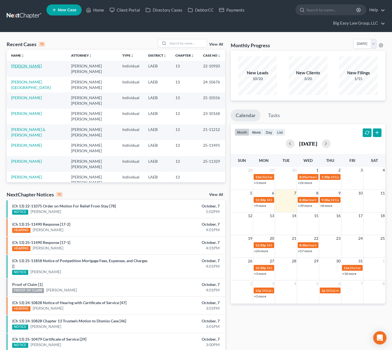
drag, startPoint x: 23, startPoint y: 66, endPoint x: 237, endPoint y: 65, distance: 214.5
click at [23, 66] on link "[PERSON_NAME]" at bounding box center [26, 66] width 31 height 5
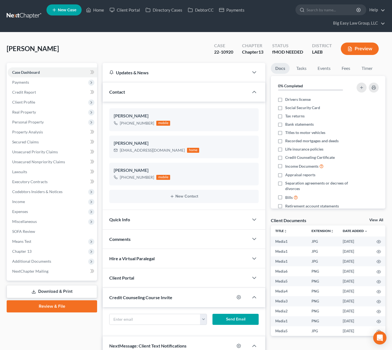
scroll to position [1722, 0]
drag, startPoint x: 51, startPoint y: 258, endPoint x: 51, endPoint y: 255, distance: 3.1
click at [51, 258] on span "Additional Documents" at bounding box center [52, 262] width 89 height 10
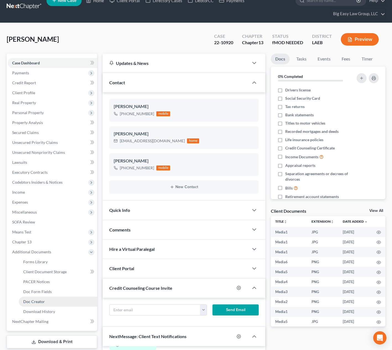
scroll to position [13, 0]
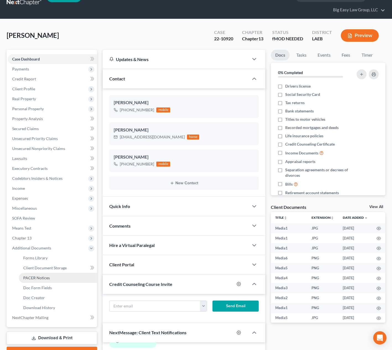
click at [42, 277] on span "PACER Notices" at bounding box center [36, 278] width 27 height 5
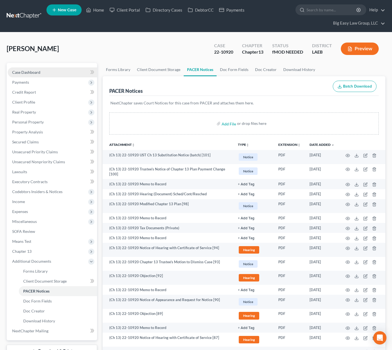
click at [50, 69] on link "Case Dashboard" at bounding box center [52, 72] width 89 height 10
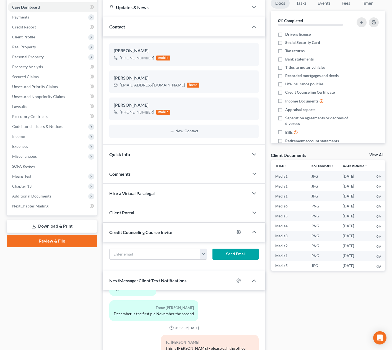
scroll to position [150, 0]
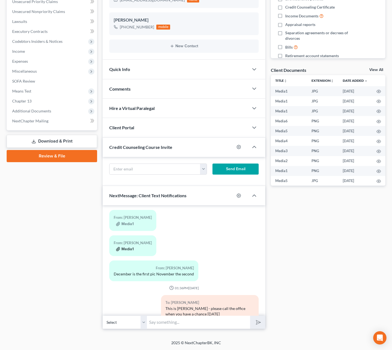
click at [127, 247] on button "Media1" at bounding box center [125, 249] width 18 height 4
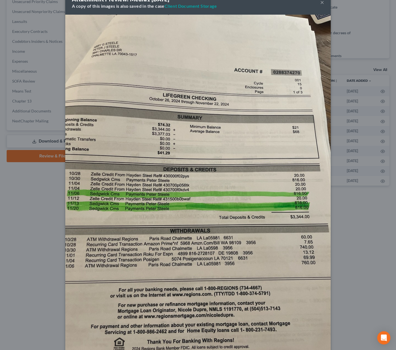
scroll to position [60, 0]
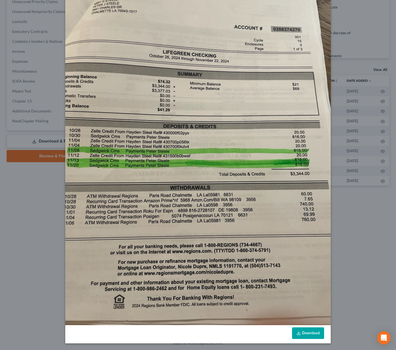
click at [312, 339] on link "Download" at bounding box center [308, 334] width 32 height 12
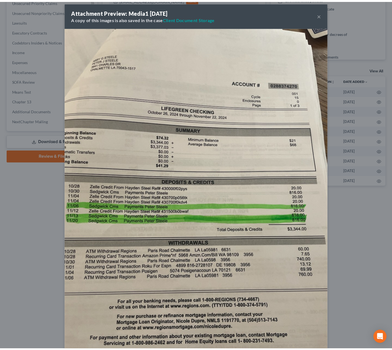
scroll to position [0, 0]
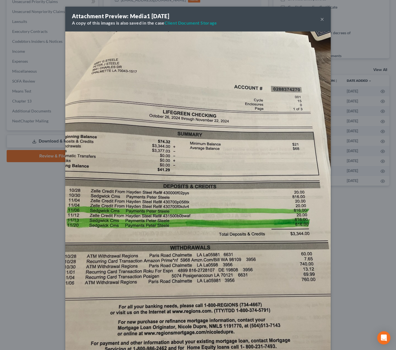
click at [320, 19] on button "×" at bounding box center [322, 19] width 4 height 7
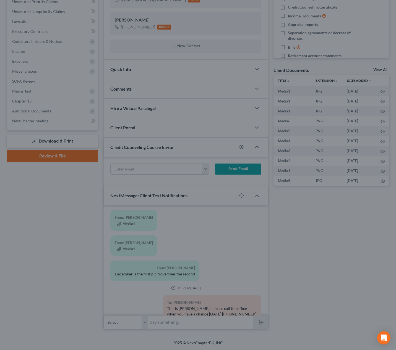
scroll to position [1676, 0]
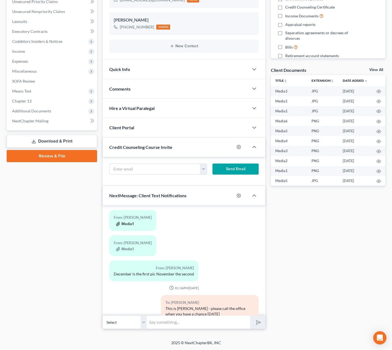
click at [126, 222] on button "Media1" at bounding box center [125, 224] width 18 height 4
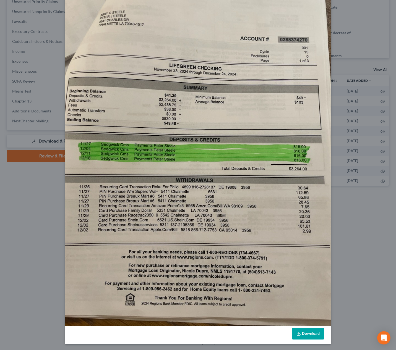
scroll to position [60, 0]
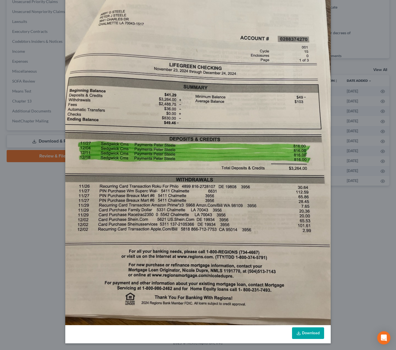
click at [304, 336] on link "Download" at bounding box center [308, 334] width 32 height 12
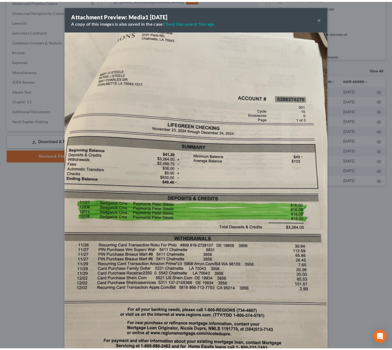
scroll to position [0, 0]
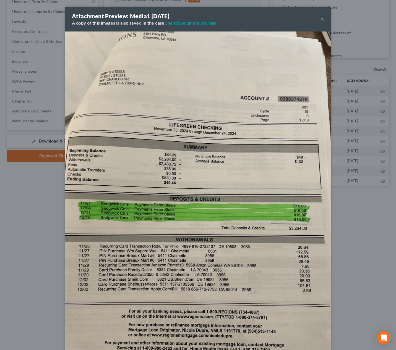
click at [321, 16] on button "×" at bounding box center [322, 19] width 4 height 7
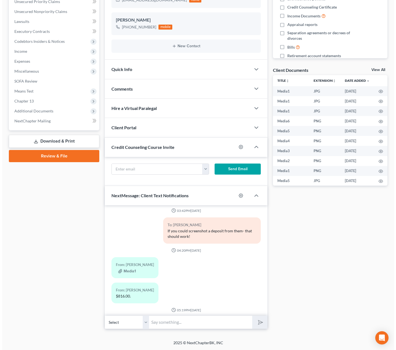
scroll to position [1486, 0]
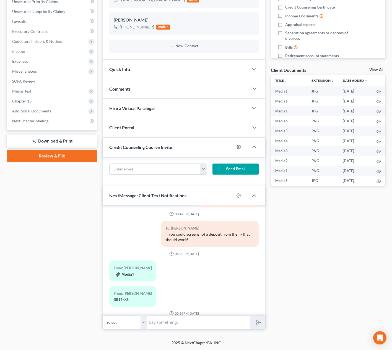
click at [126, 273] on button "Media1" at bounding box center [125, 275] width 18 height 4
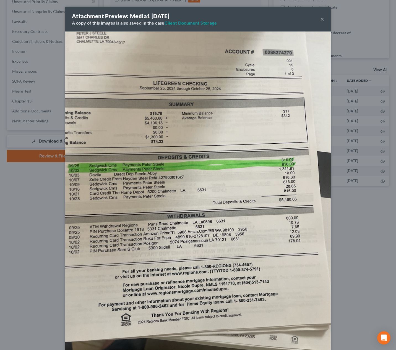
click at [320, 20] on button "×" at bounding box center [322, 19] width 4 height 7
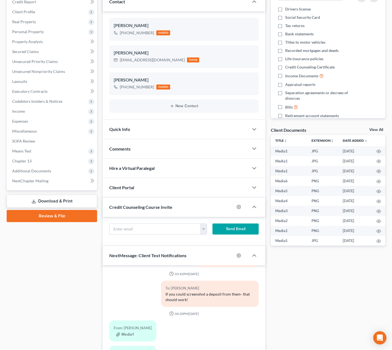
scroll to position [91, 0]
click at [58, 173] on span "Additional Documents" at bounding box center [52, 171] width 89 height 10
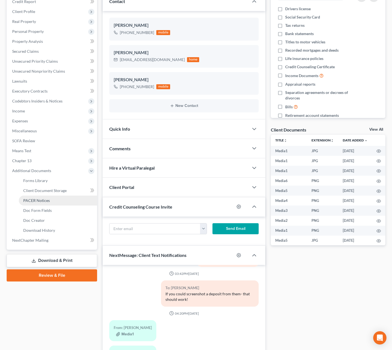
click at [79, 202] on link "PACER Notices" at bounding box center [58, 201] width 78 height 10
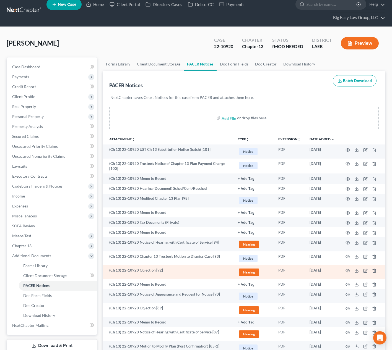
scroll to position [90, 0]
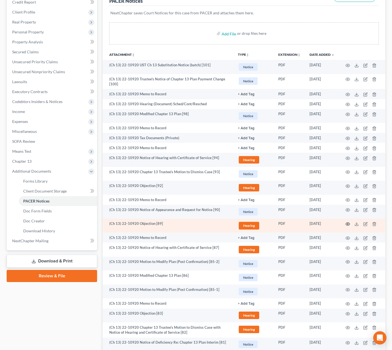
click at [347, 224] on icon "button" at bounding box center [347, 224] width 4 height 4
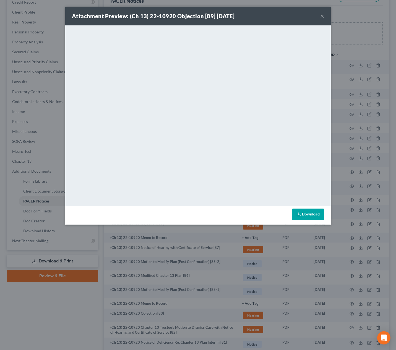
click at [321, 15] on button "×" at bounding box center [322, 16] width 4 height 7
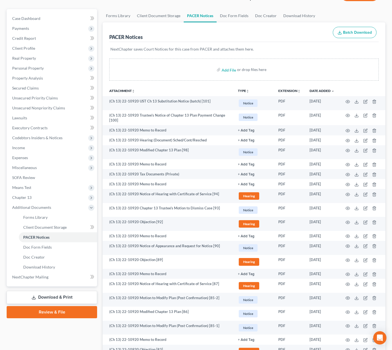
scroll to position [0, 0]
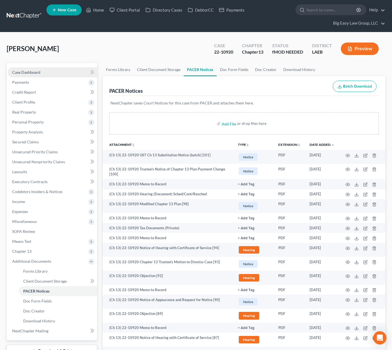
click at [39, 73] on span "Case Dashboard" at bounding box center [26, 72] width 28 height 5
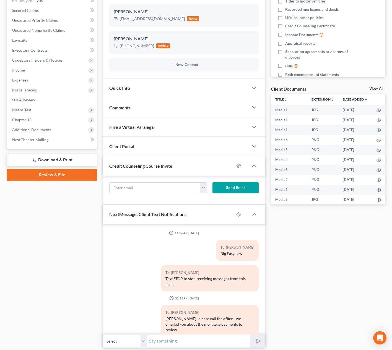
scroll to position [150, 0]
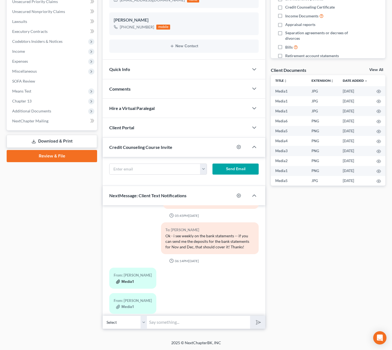
click at [132, 280] on button "Media1" at bounding box center [125, 282] width 18 height 4
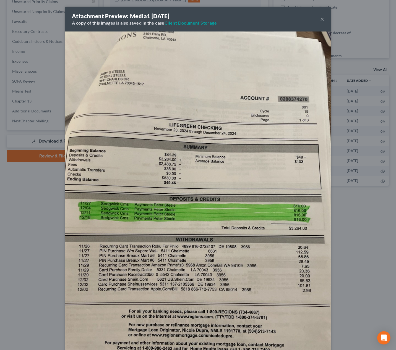
click at [321, 20] on button "×" at bounding box center [322, 19] width 4 height 7
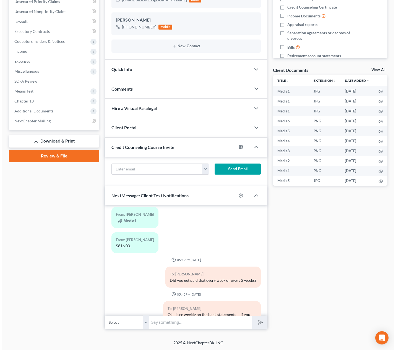
scroll to position [1533, 0]
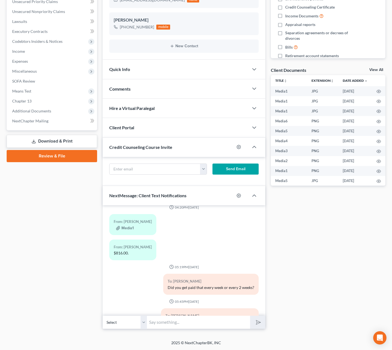
click at [124, 225] on div "Media1" at bounding box center [133, 228] width 38 height 6
click at [124, 226] on button "Media1" at bounding box center [125, 228] width 18 height 4
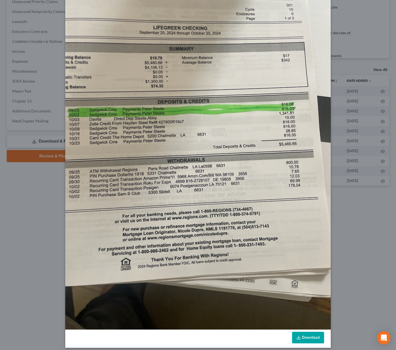
scroll to position [60, 0]
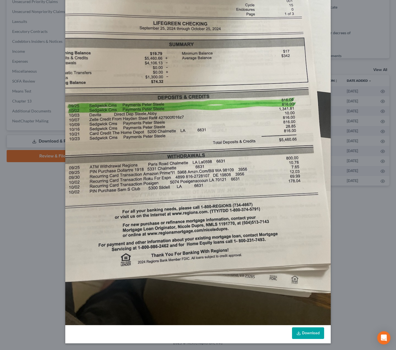
click at [312, 329] on link "Download" at bounding box center [308, 334] width 32 height 12
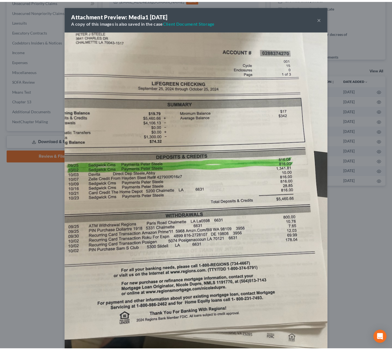
scroll to position [0, 0]
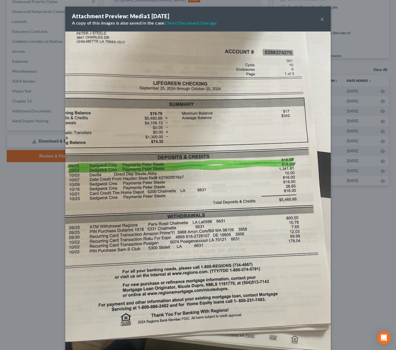
click at [320, 20] on button "×" at bounding box center [322, 19] width 4 height 7
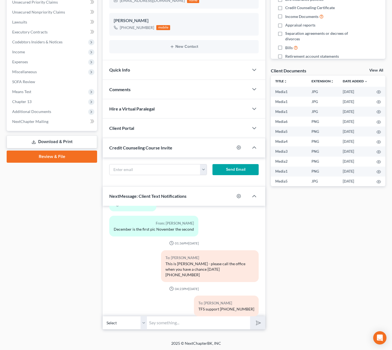
scroll to position [150, 0]
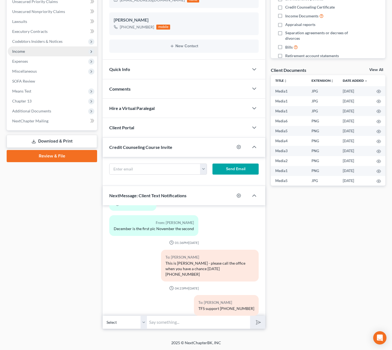
click at [36, 55] on span "Income" at bounding box center [52, 51] width 89 height 10
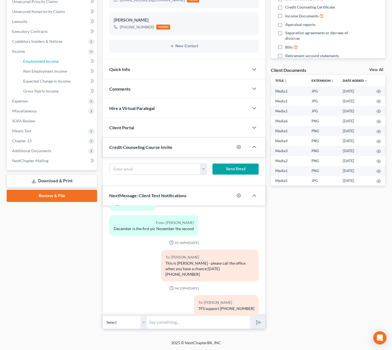
drag, startPoint x: 49, startPoint y: 62, endPoint x: 58, endPoint y: 59, distance: 9.0
click at [49, 62] on span "Employment Income" at bounding box center [40, 61] width 35 height 5
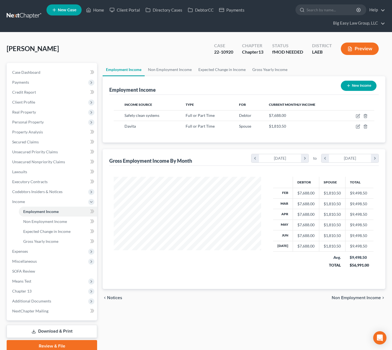
scroll to position [99, 158]
click at [168, 68] on link "Non Employment Income" at bounding box center [170, 69] width 50 height 13
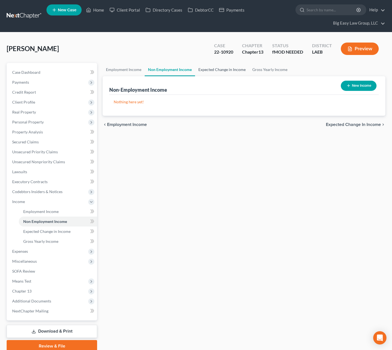
click at [211, 71] on link "Expected Change in Income" at bounding box center [222, 69] width 54 height 13
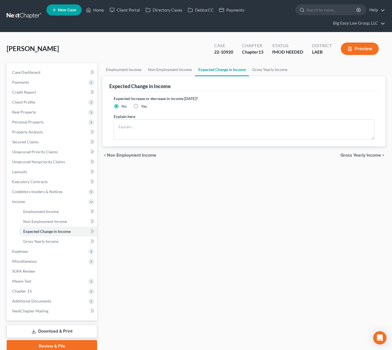
click at [141, 106] on label "Yes" at bounding box center [144, 107] width 6 height 6
click at [143, 106] on input "Yes" at bounding box center [145, 106] width 4 height 4
radio input "true"
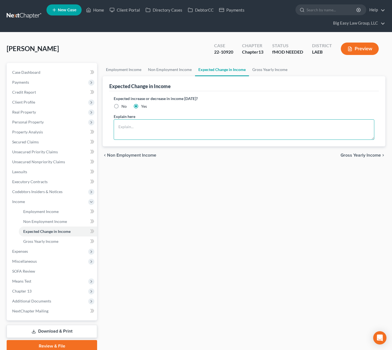
click at [144, 127] on textarea at bounding box center [244, 129] width 260 height 20
type textarea "D"
click at [258, 127] on textarea "Debtor's non-filing spouse may experience a reduction in hours as she now works…" at bounding box center [244, 129] width 260 height 20
type textarea "Debtor's non-filing spouse may experience a reduction in hours as she now works…"
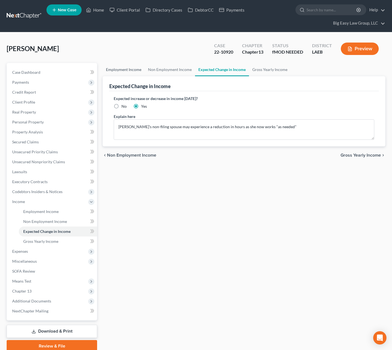
click at [125, 71] on link "Employment Income" at bounding box center [124, 69] width 42 height 13
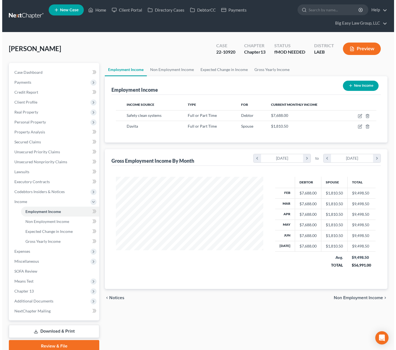
scroll to position [99, 158]
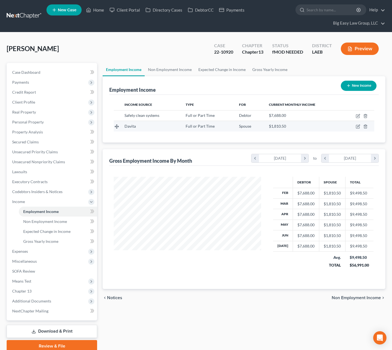
click at [151, 127] on div "Davita" at bounding box center [150, 127] width 53 height 6
click at [128, 127] on span "Davita" at bounding box center [129, 126] width 11 height 5
click at [357, 126] on icon "button" at bounding box center [358, 126] width 4 height 4
select select "0"
select select "5"
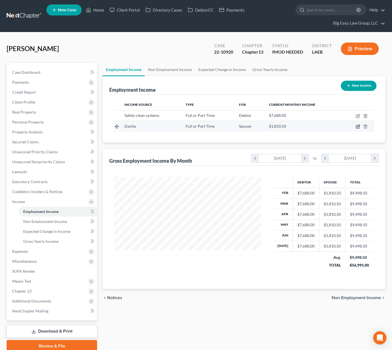
select select "0"
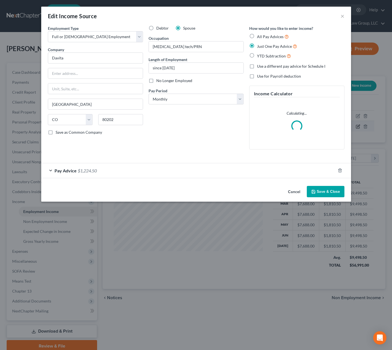
scroll to position [99, 160]
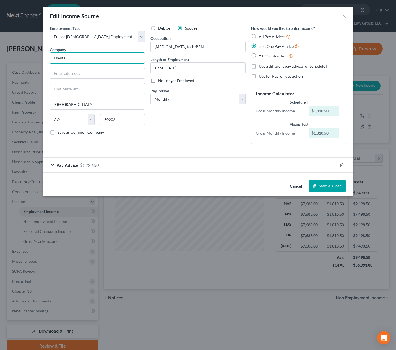
click at [111, 63] on input "Davita" at bounding box center [97, 58] width 95 height 11
type input "2000 16th St"
click at [118, 90] on input "text" at bounding box center [97, 88] width 95 height 11
click at [124, 74] on input "2000 16th St" at bounding box center [97, 73] width 95 height 11
click at [205, 54] on div "Debtor Spouse Occupation dialysis tech/PRN Length of Employment since May 2024 …" at bounding box center [198, 86] width 101 height 123
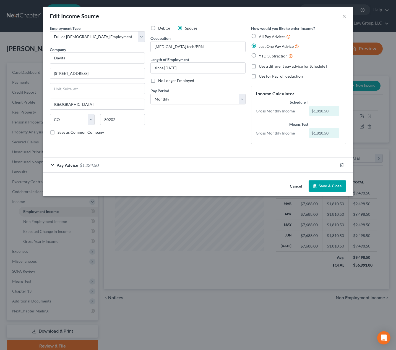
click at [320, 184] on button "Save & Close" at bounding box center [328, 187] width 38 height 12
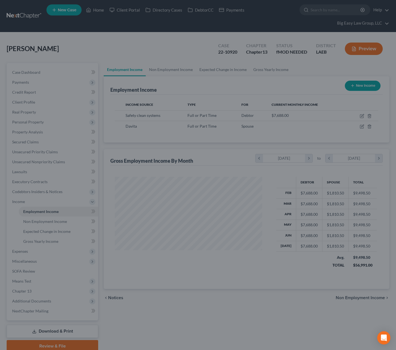
scroll to position [276364, 276304]
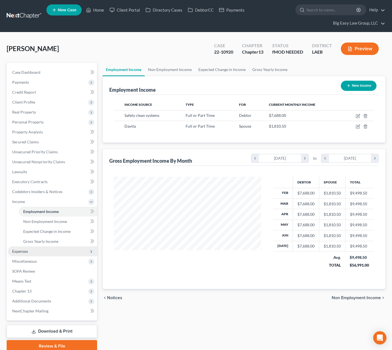
click at [39, 251] on span "Expenses" at bounding box center [52, 252] width 89 height 10
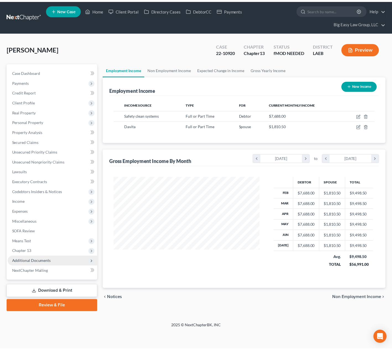
scroll to position [99, 160]
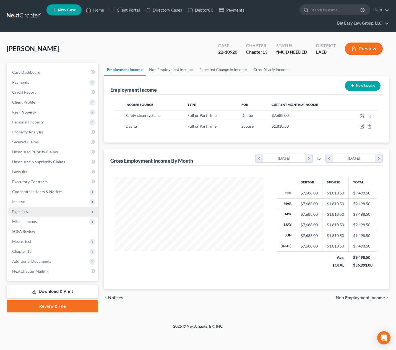
click at [37, 213] on span "Expenses" at bounding box center [53, 212] width 90 height 10
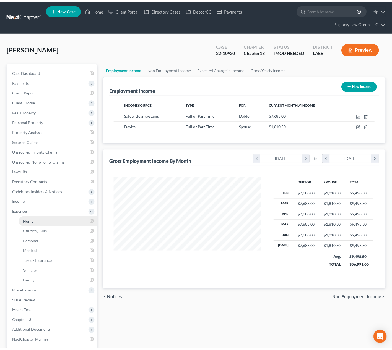
scroll to position [276364, 276304]
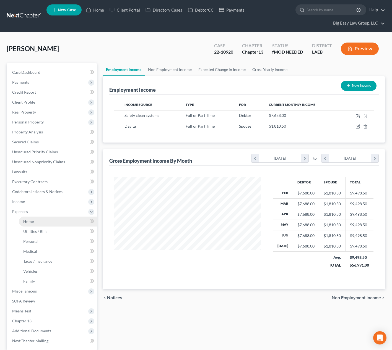
click at [42, 221] on link "Home" at bounding box center [58, 222] width 78 height 10
click at [54, 221] on link "Home" at bounding box center [58, 222] width 78 height 10
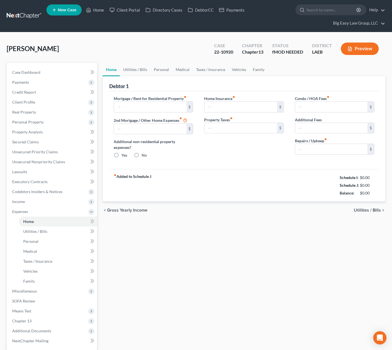
type input "1,661.57"
type input "0.00"
radio input "true"
type input "0.00"
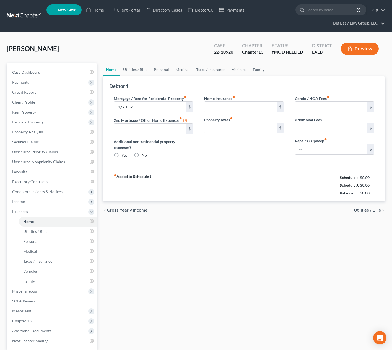
type input "0.00"
click at [140, 70] on link "Utilities / Bills" at bounding box center [135, 69] width 31 height 13
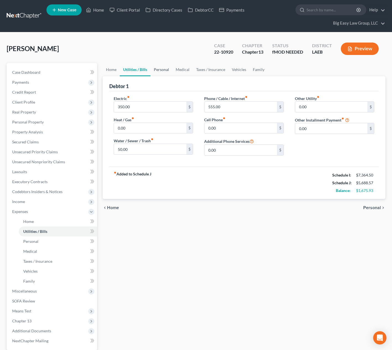
click at [166, 67] on link "Personal" at bounding box center [161, 69] width 22 height 13
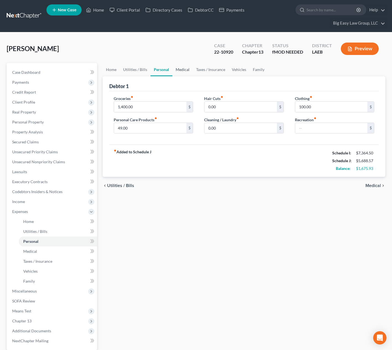
click at [174, 69] on link "Medical" at bounding box center [182, 69] width 20 height 13
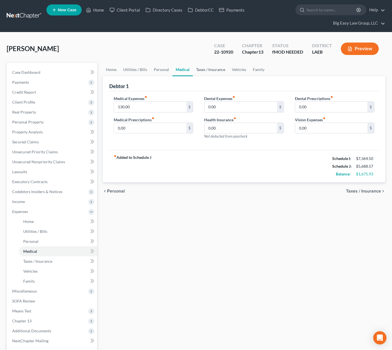
click at [206, 69] on link "Taxes / Insurance" at bounding box center [211, 69] width 36 height 13
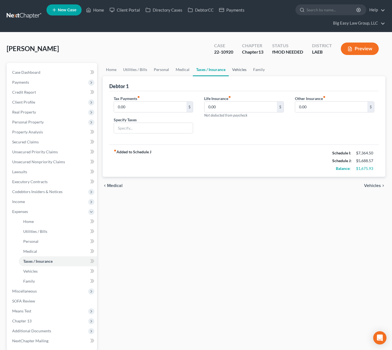
click at [229, 69] on link "Vehicles" at bounding box center [239, 69] width 21 height 13
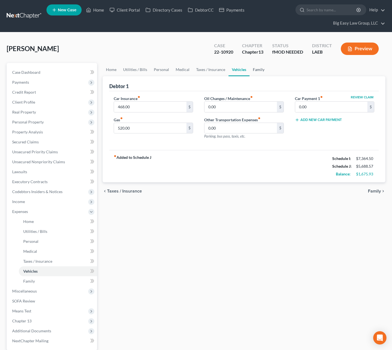
click at [256, 68] on link "Family" at bounding box center [258, 69] width 18 height 13
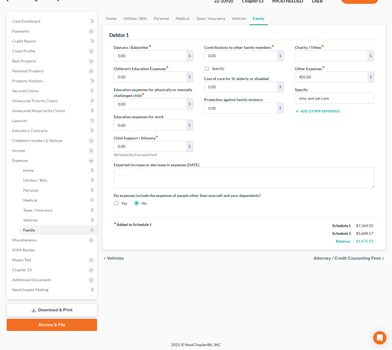
scroll to position [53, 0]
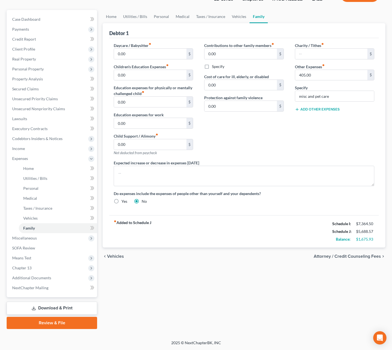
click at [73, 305] on link "Download & Print" at bounding box center [52, 308] width 90 height 13
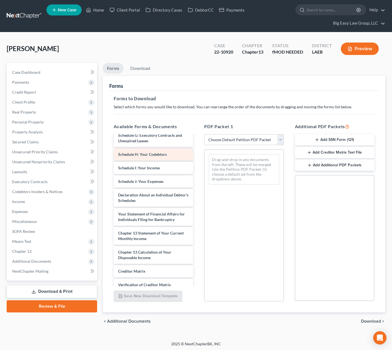
scroll to position [117, 0]
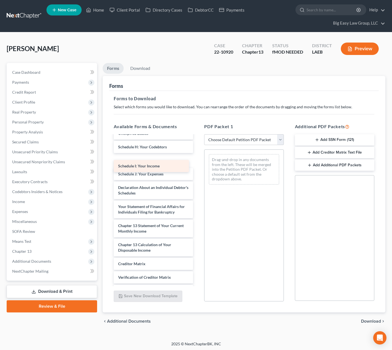
drag, startPoint x: 169, startPoint y: 169, endPoint x: 237, endPoint y: 166, distance: 68.6
click at [197, 166] on div "Schedule I: Your Income Voluntary Petition for Individuals Filing for Bankruptc…" at bounding box center [153, 168] width 88 height 298
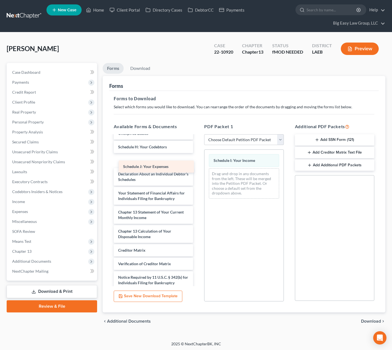
drag, startPoint x: 165, startPoint y: 166, endPoint x: 241, endPoint y: 171, distance: 76.2
click at [197, 172] on div "Schedule J: Your Expenses Voluntary Petition for Individuals Filing for Bankrup…" at bounding box center [153, 161] width 88 height 284
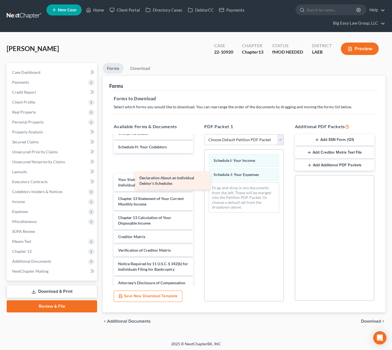
scroll to position [113, 0]
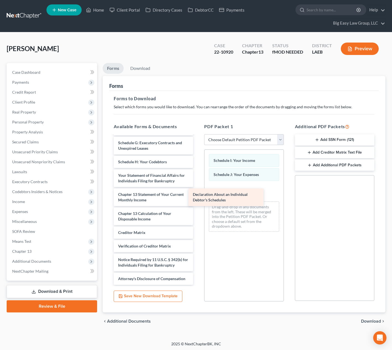
drag, startPoint x: 169, startPoint y: 174, endPoint x: 257, endPoint y: 200, distance: 91.3
click at [197, 203] on div "Declaration About an Individual Debtor's Schedules Voluntary Petition for Indiv…" at bounding box center [153, 159] width 88 height 252
click at [367, 323] on span "Download" at bounding box center [371, 321] width 20 height 4
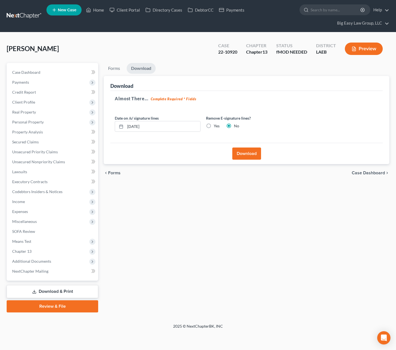
drag, startPoint x: 252, startPoint y: 162, endPoint x: 250, endPoint y: 156, distance: 6.4
click at [252, 161] on div "Download" at bounding box center [246, 153] width 272 height 21
click at [248, 153] on button "Download" at bounding box center [246, 154] width 29 height 12
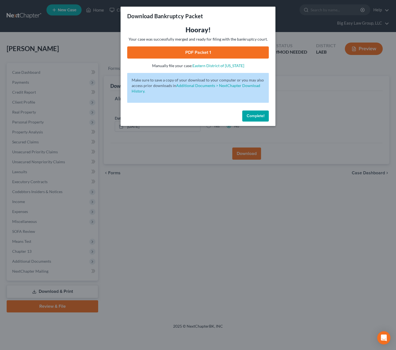
click at [213, 50] on link "PDF Packet 1" at bounding box center [198, 52] width 142 height 12
click at [257, 114] on span "Complete!" at bounding box center [256, 116] width 18 height 5
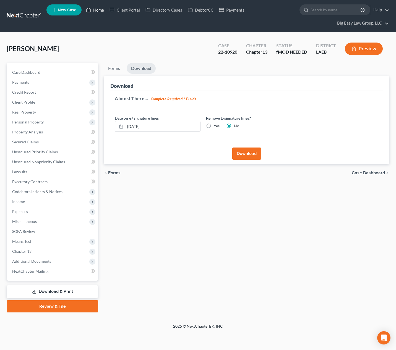
click at [94, 7] on link "Home" at bounding box center [94, 10] width 23 height 10
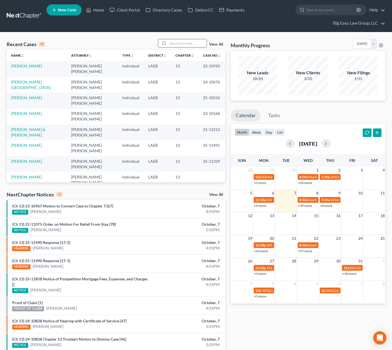
click at [177, 41] on input "search" at bounding box center [187, 43] width 39 height 8
click at [173, 43] on input "search" at bounding box center [187, 43] width 39 height 8
type input "savage"
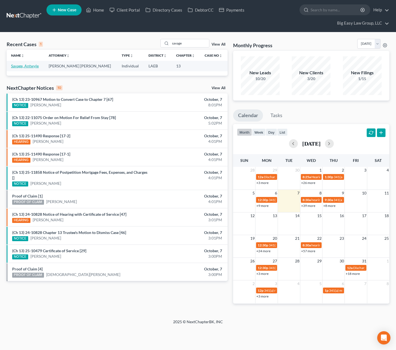
click at [27, 65] on link "Savage, Antwyle" at bounding box center [25, 66] width 28 height 5
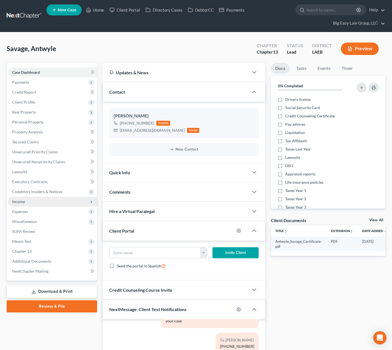
click at [54, 203] on span "Income" at bounding box center [52, 202] width 89 height 10
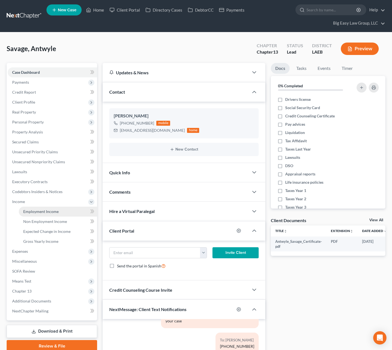
click at [55, 208] on link "Employment Income" at bounding box center [58, 212] width 78 height 10
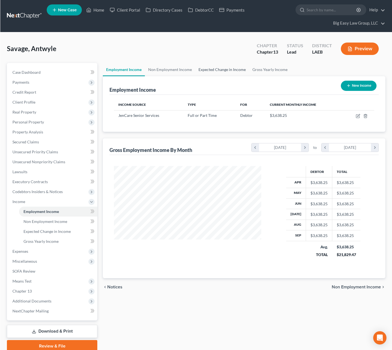
scroll to position [99, 158]
click at [267, 70] on link "Gross Yearly Income" at bounding box center [270, 69] width 42 height 13
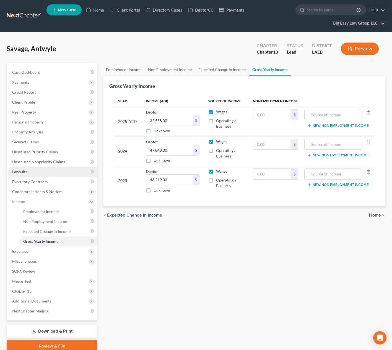
click at [54, 172] on link "Lawsuits" at bounding box center [52, 172] width 89 height 10
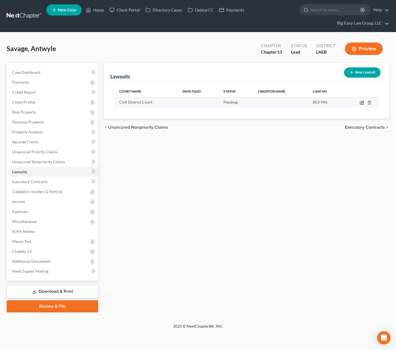
click at [359, 103] on td at bounding box center [361, 102] width 35 height 11
click at [360, 103] on icon "button" at bounding box center [361, 102] width 3 height 3
select select "19"
select select "0"
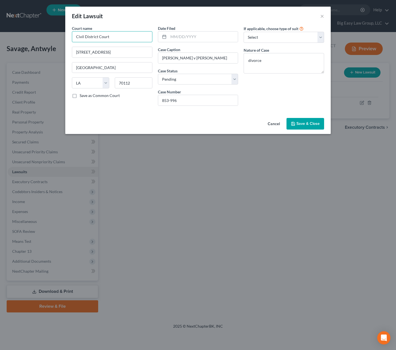
drag, startPoint x: 105, startPoint y: 36, endPoint x: 46, endPoint y: 30, distance: 59.7
click at [58, 33] on div "Edit Lawsuit × Court name * Civil District Court 421 Loyola Ave Room 402 New Or…" at bounding box center [198, 175] width 396 height 350
click at [106, 46] on div "24th JDC" at bounding box center [105, 47] width 58 height 6
type input "24th JDC"
type input "200 Derbigny"
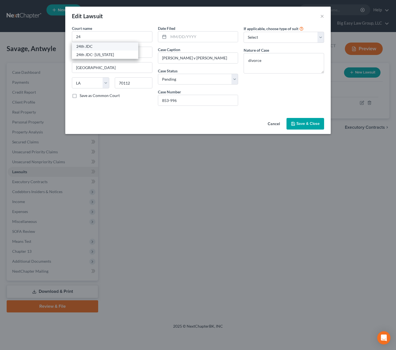
type input "Gretna"
type input "70053"
click at [218, 38] on input "text" at bounding box center [203, 37] width 70 height 11
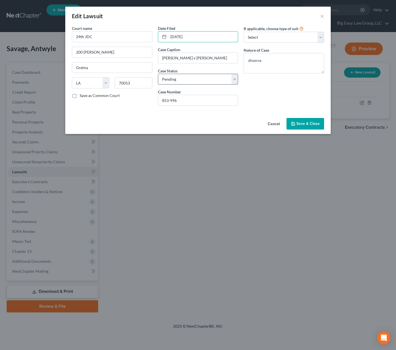
type input "05/07/2024"
click at [208, 78] on select "Select Pending On Appeal Concluded" at bounding box center [198, 79] width 80 height 11
click at [158, 74] on select "Select Pending On Appeal Concluded" at bounding box center [198, 79] width 80 height 11
click at [206, 83] on select "Select Pending On Appeal Concluded" at bounding box center [198, 79] width 80 height 11
select select "2"
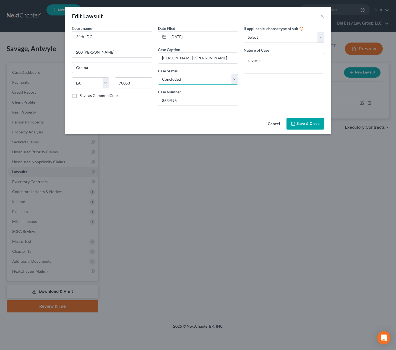
click at [158, 74] on select "Select Pending On Appeal Concluded" at bounding box center [198, 79] width 80 height 11
click at [283, 59] on textarea "divorce" at bounding box center [284, 63] width 80 height 20
type textarea "divorce - concluded 7/2024"
click at [304, 125] on span "Save & Close" at bounding box center [307, 123] width 23 height 5
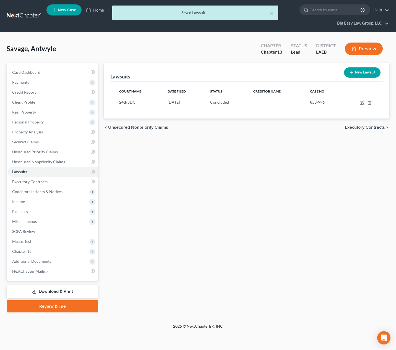
drag, startPoint x: 268, startPoint y: 156, endPoint x: 271, endPoint y: 153, distance: 4.8
click at [268, 156] on div "Lawsuits New Lawsuit Court Name Date Filed Status Creditor Name Case No 24th JD…" at bounding box center [246, 188] width 291 height 250
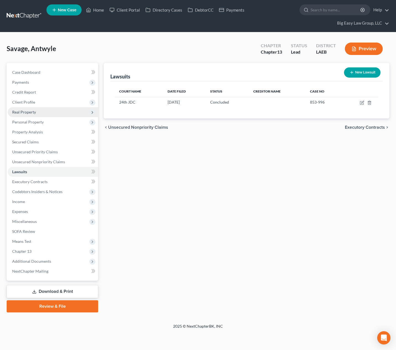
click at [88, 111] on span "Real Property" at bounding box center [53, 112] width 90 height 10
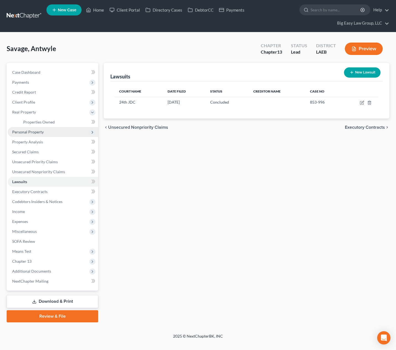
click at [59, 130] on span "Personal Property" at bounding box center [53, 132] width 90 height 10
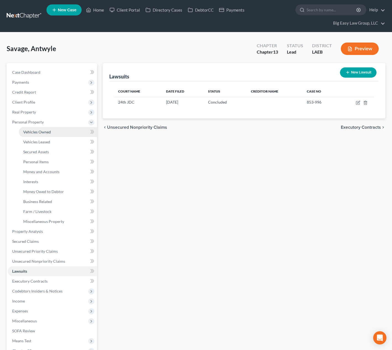
click at [70, 130] on link "Vehicles Owned" at bounding box center [58, 132] width 78 height 10
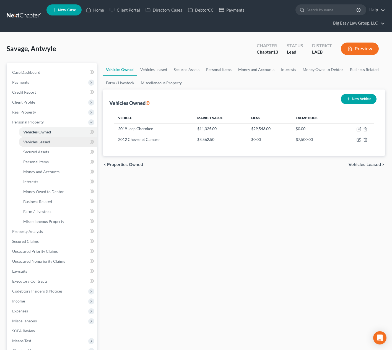
click at [66, 140] on link "Vehicles Leased" at bounding box center [58, 142] width 78 height 10
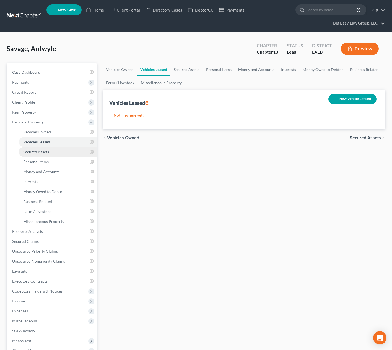
click at [61, 152] on link "Secured Assets" at bounding box center [58, 152] width 78 height 10
click at [62, 144] on link "Vehicles Leased" at bounding box center [58, 142] width 78 height 10
click at [58, 132] on link "Vehicles Owned" at bounding box center [58, 132] width 78 height 10
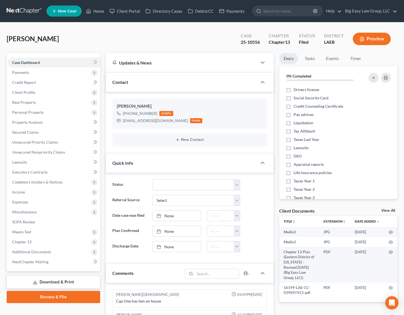
select select "0"
click at [95, 11] on link "Home" at bounding box center [94, 11] width 23 height 10
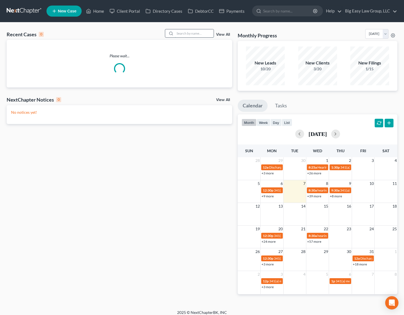
click at [180, 32] on input "search" at bounding box center [194, 33] width 39 height 8
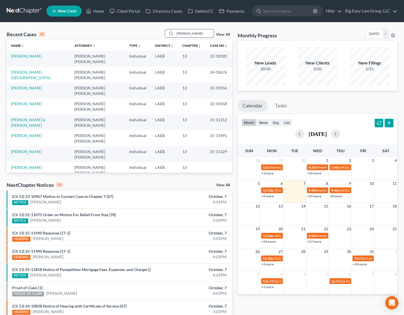
type input "[PERSON_NAME]"
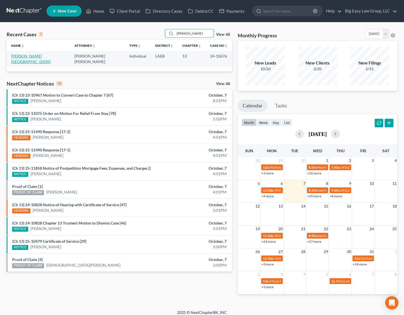
click at [36, 56] on link "[PERSON_NAME][GEOGRAPHIC_DATA]" at bounding box center [31, 59] width 40 height 10
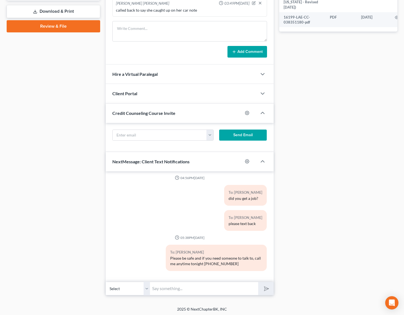
scroll to position [272, 0]
